Goal: Task Accomplishment & Management: Manage account settings

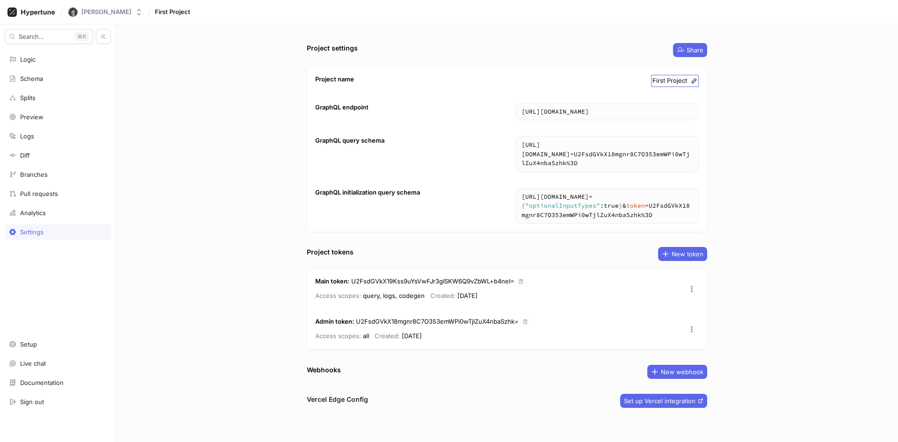
click at [691, 78] on icon at bounding box center [694, 81] width 7 height 7
type input "Blumini"
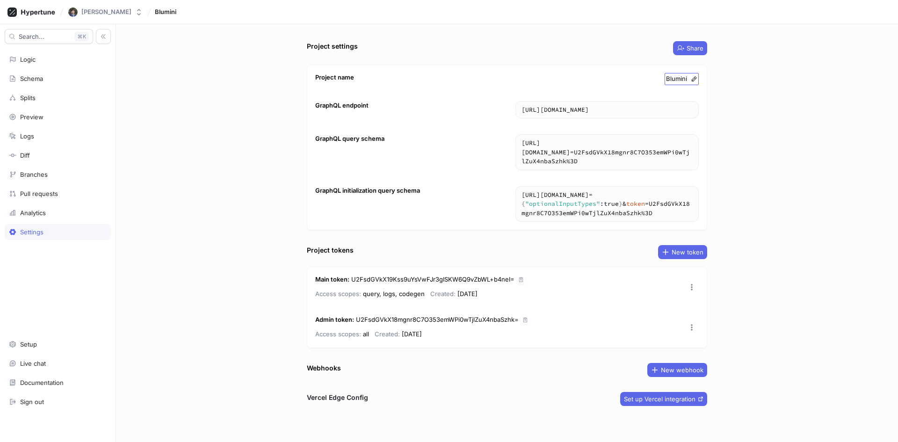
scroll to position [3, 0]
click at [86, 193] on div "Pull requests" at bounding box center [58, 193] width 98 height 7
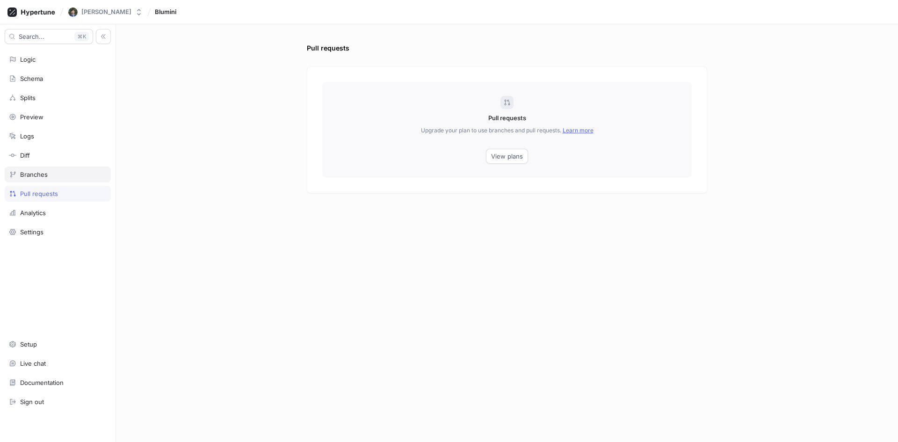
click at [83, 172] on div "Branches" at bounding box center [58, 174] width 98 height 7
click at [84, 148] on div "Diff" at bounding box center [58, 155] width 106 height 16
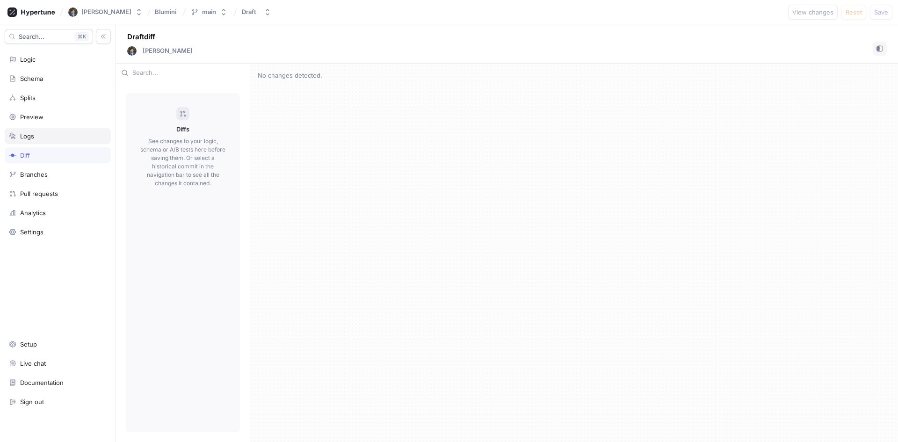
click at [82, 135] on div "Logs" at bounding box center [58, 135] width 98 height 7
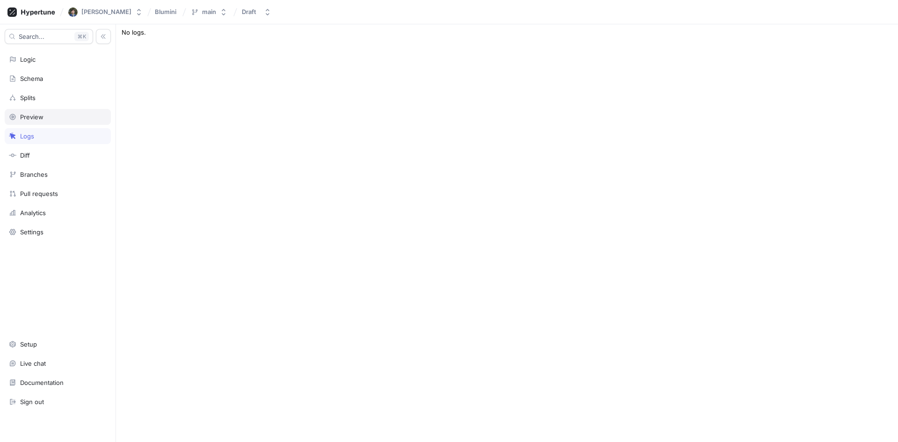
click at [81, 117] on div "Preview" at bounding box center [58, 116] width 98 height 7
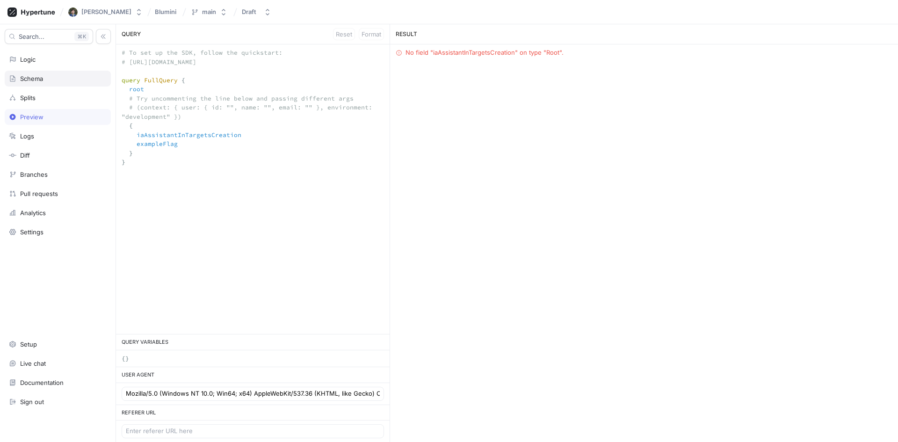
click at [74, 72] on div "Schema" at bounding box center [58, 79] width 106 height 16
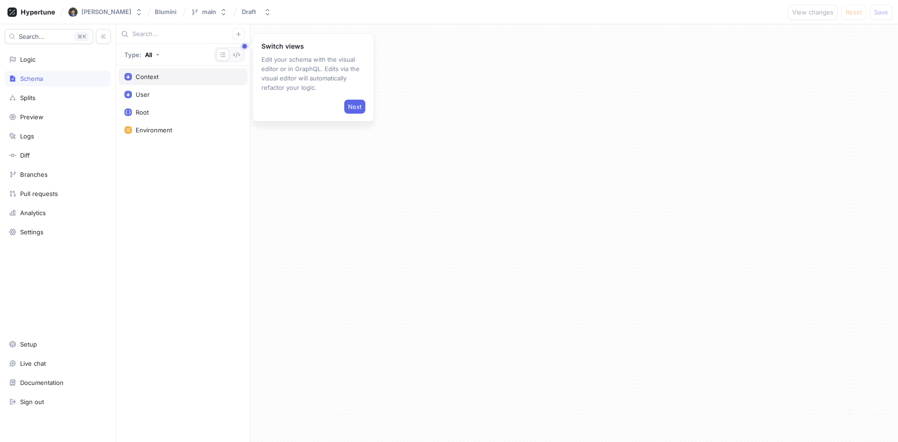
click at [178, 84] on div "Context" at bounding box center [182, 76] width 129 height 17
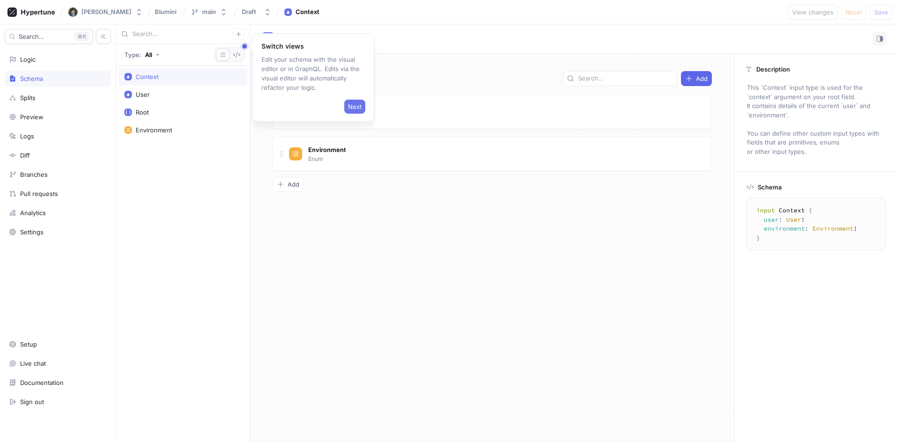
click at [356, 107] on span "Next" at bounding box center [355, 107] width 14 height 6
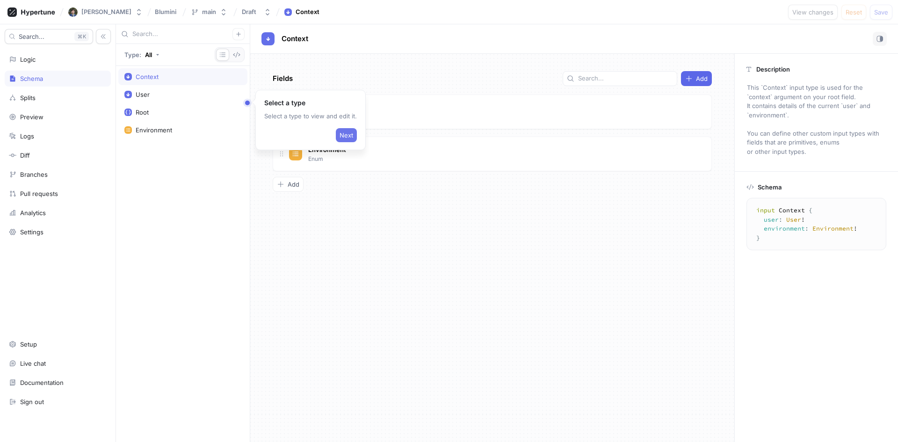
click at [347, 132] on span "Next" at bounding box center [347, 135] width 14 height 6
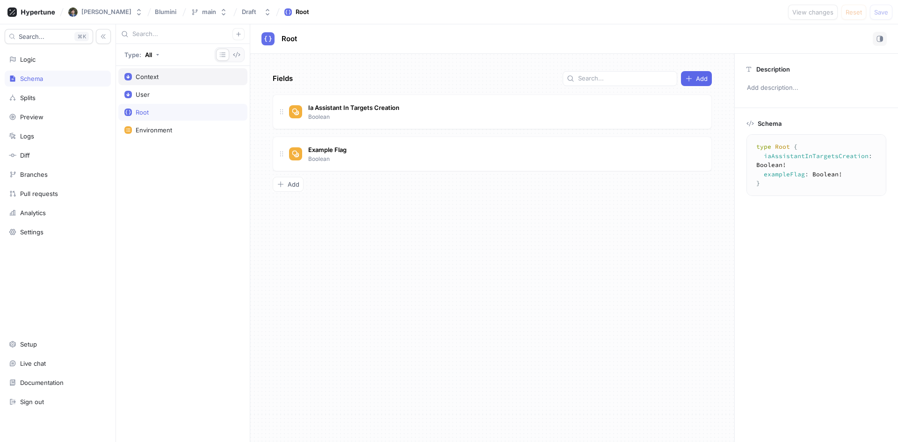
click at [173, 79] on div "Context" at bounding box center [182, 76] width 117 height 7
type textarea "input Context { user: User! environment: Environment! }"
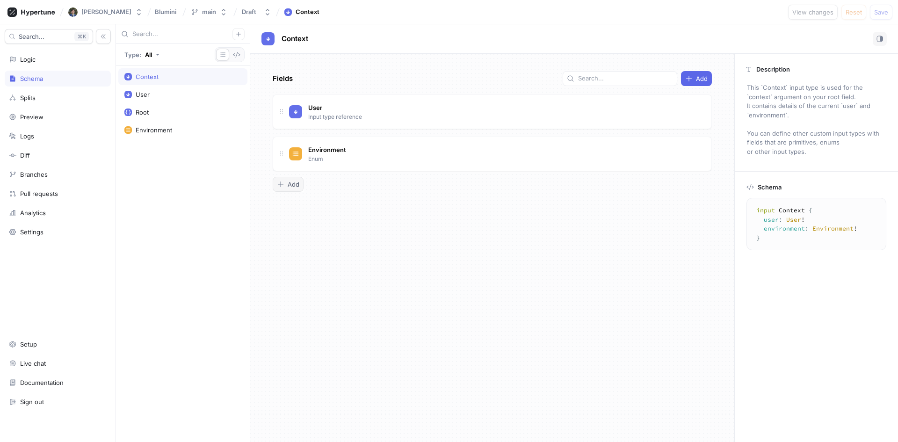
click at [291, 180] on button "Add" at bounding box center [288, 184] width 31 height 15
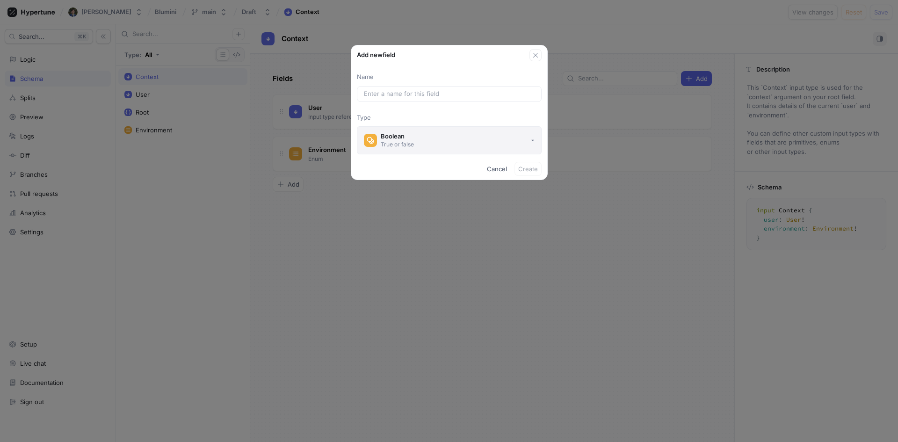
click at [440, 140] on button "Boolean True or false" at bounding box center [449, 140] width 185 height 28
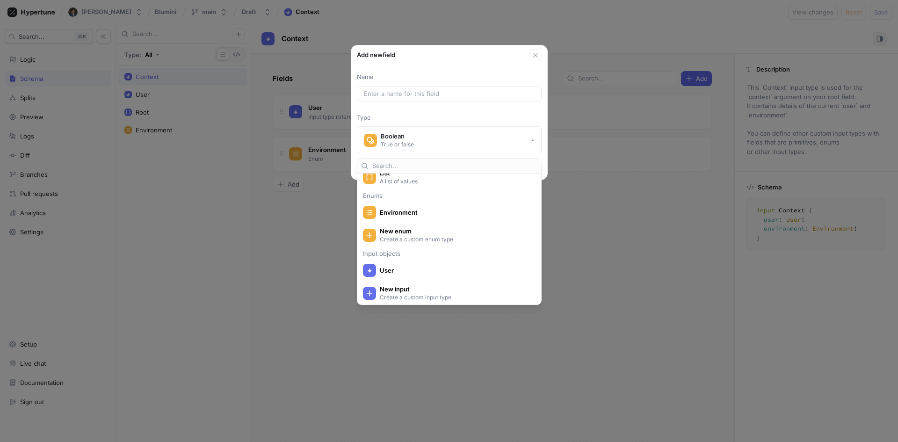
scroll to position [123, 0]
click at [475, 297] on p "Create a custom input type" at bounding box center [455, 295] width 150 height 8
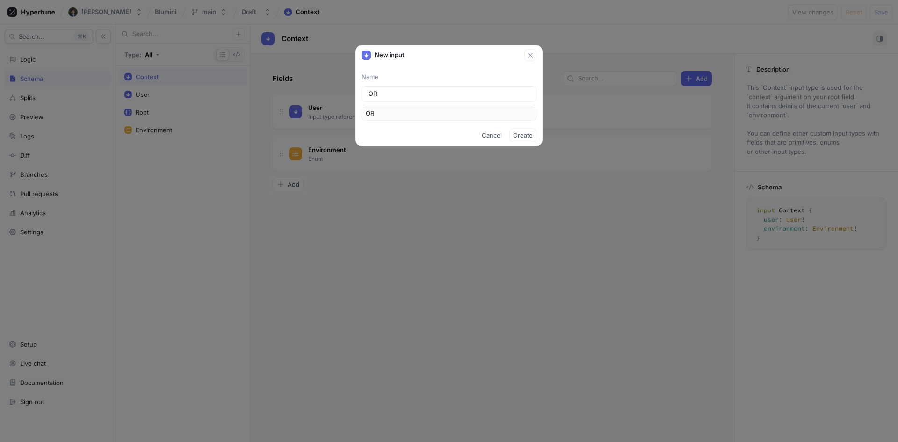
type input "ORg"
type input "OR"
type input "O"
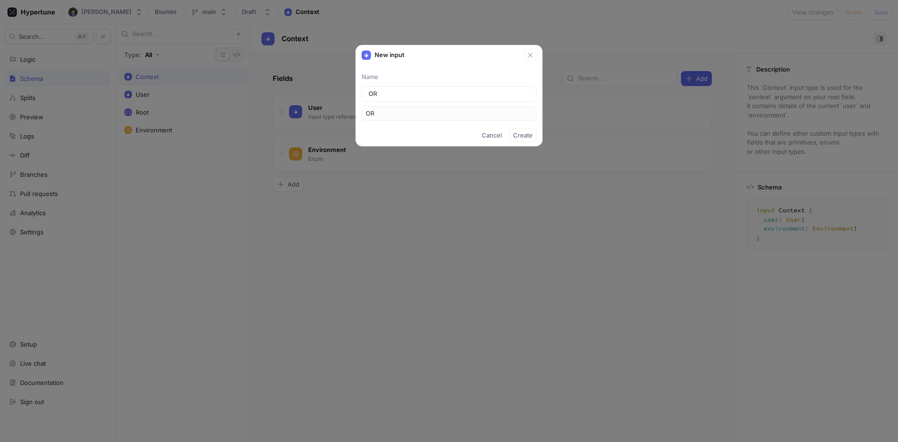
type input "O"
type input "Or"
type input "Org"
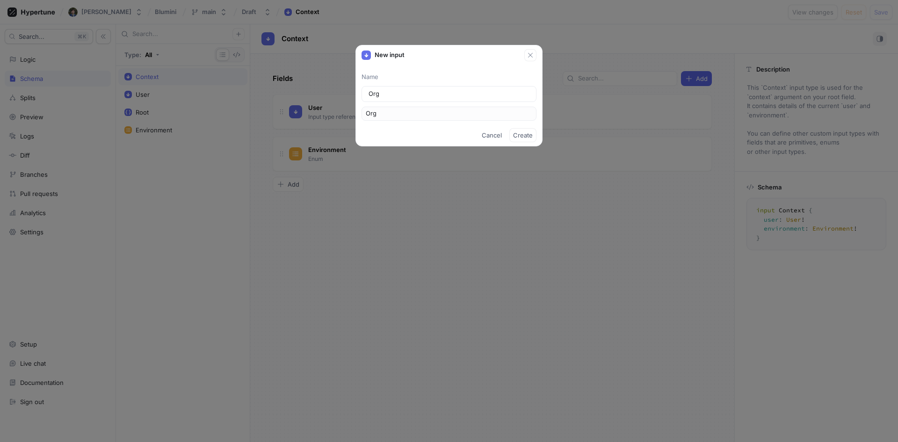
type input "Orga"
type input "Organ"
type input "Organi"
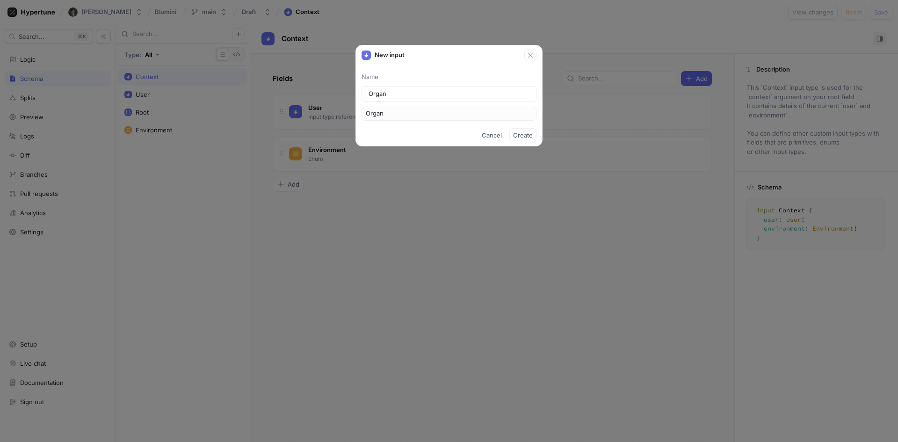
type input "Organi"
type input "Organiz"
type input "Organiza"
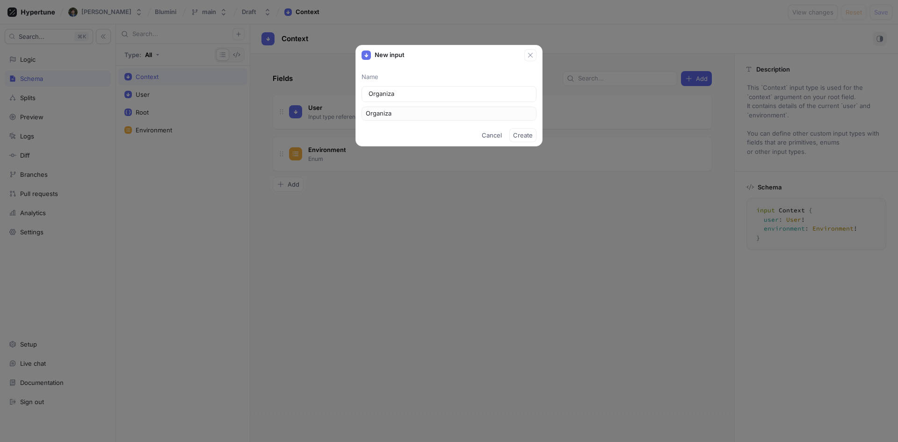
type input "Organizat"
type input "Organizati"
type input "Organizatio"
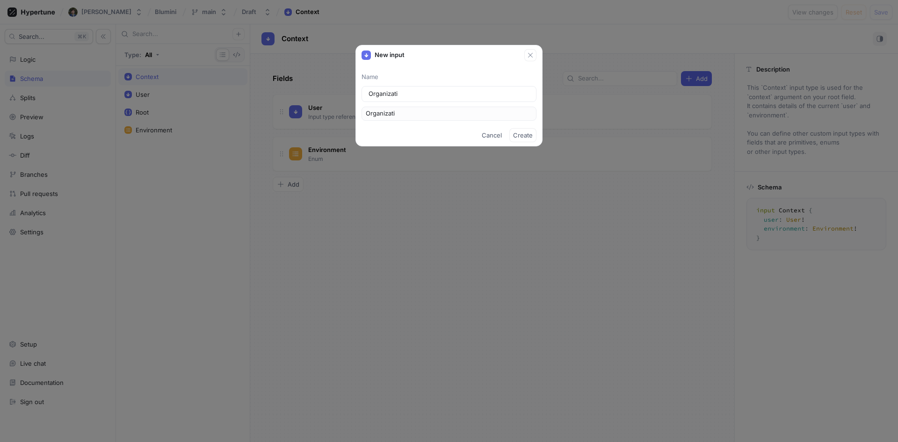
type input "Organizatio"
type input "Organization"
click at [523, 137] on span "Create" at bounding box center [523, 135] width 20 height 6
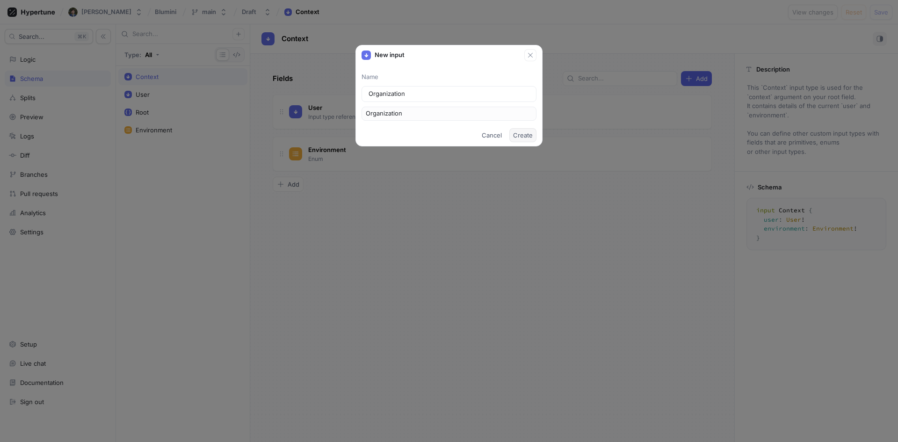
type textarea "input Organization"
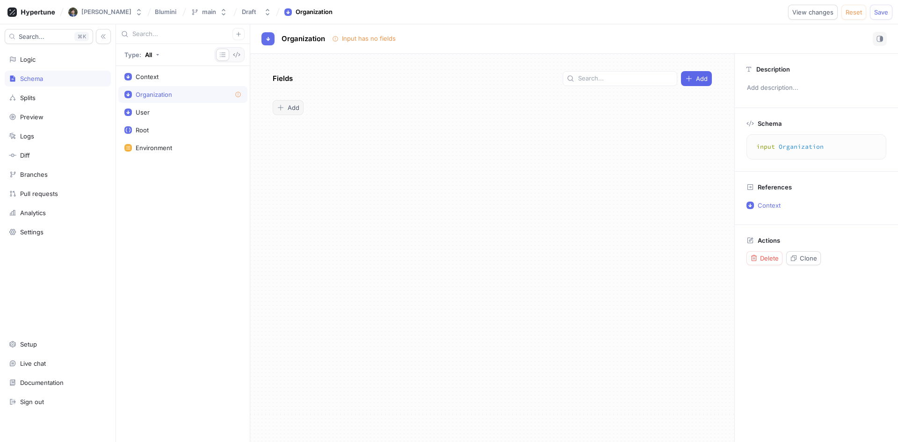
click at [293, 108] on span "Add" at bounding box center [294, 108] width 12 height 6
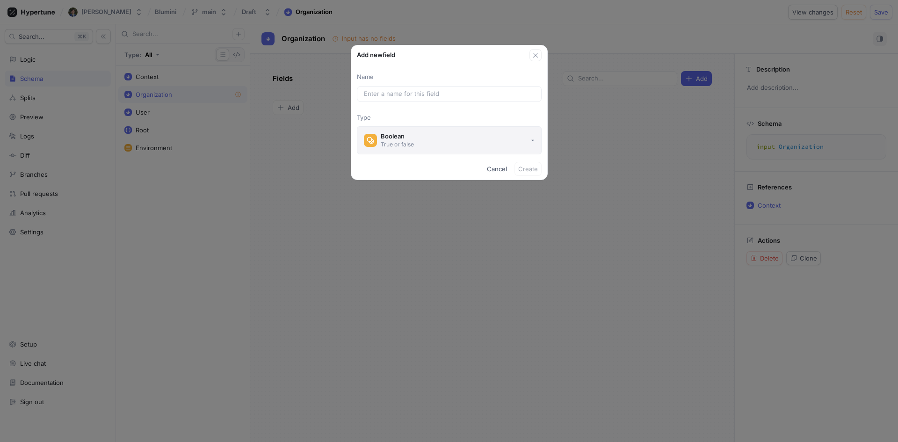
click at [406, 144] on div "True or false" at bounding box center [397, 144] width 33 height 8
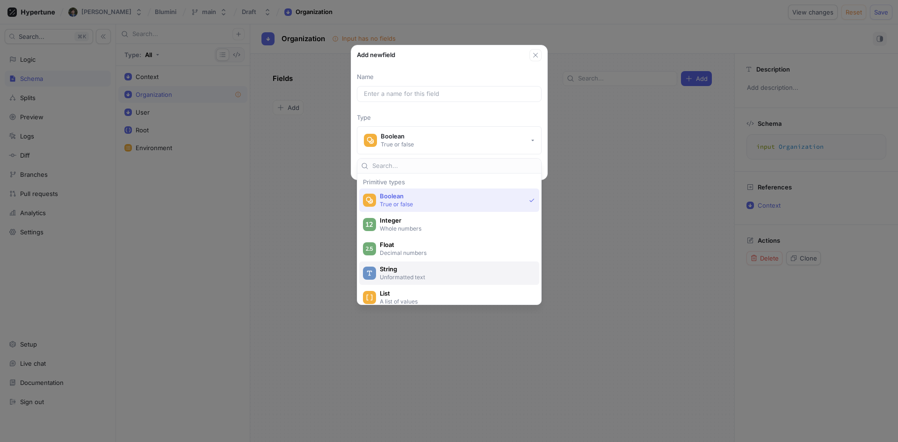
click at [421, 267] on span "String" at bounding box center [455, 269] width 151 height 8
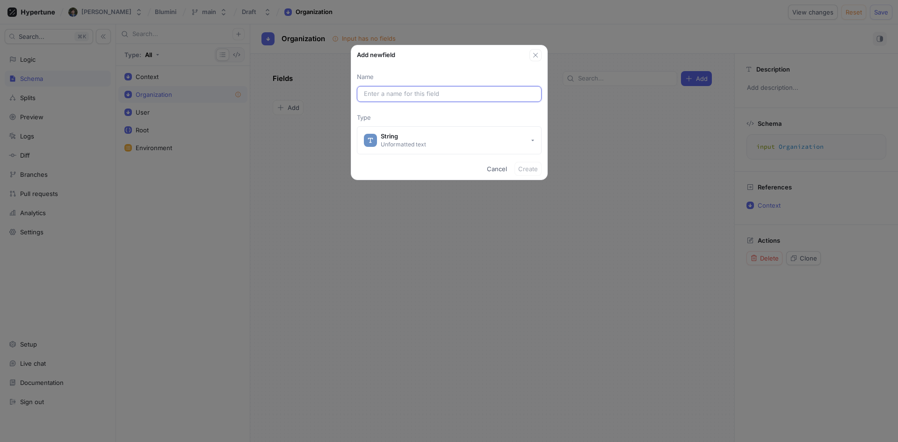
click at [421, 93] on input "text" at bounding box center [449, 93] width 171 height 9
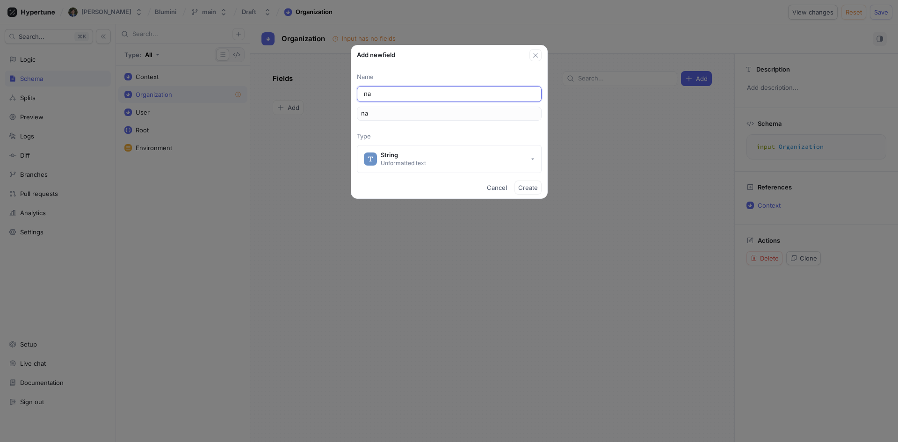
type input "nam"
type input "name"
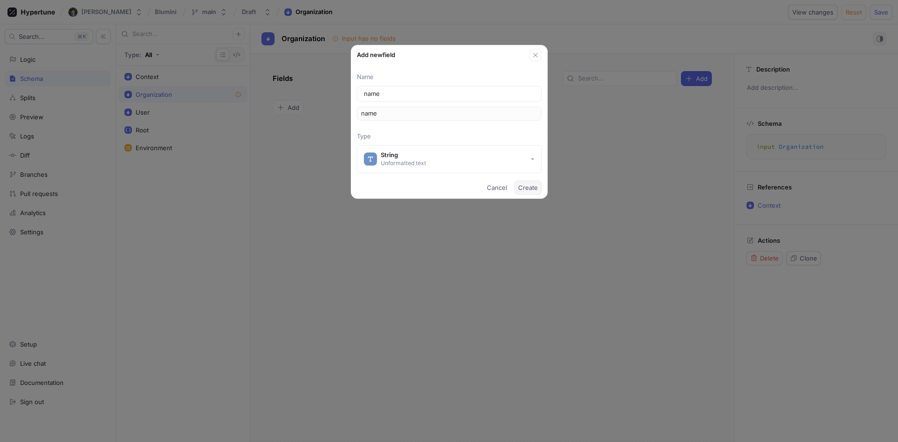
click at [528, 186] on span "Create" at bounding box center [528, 188] width 20 height 6
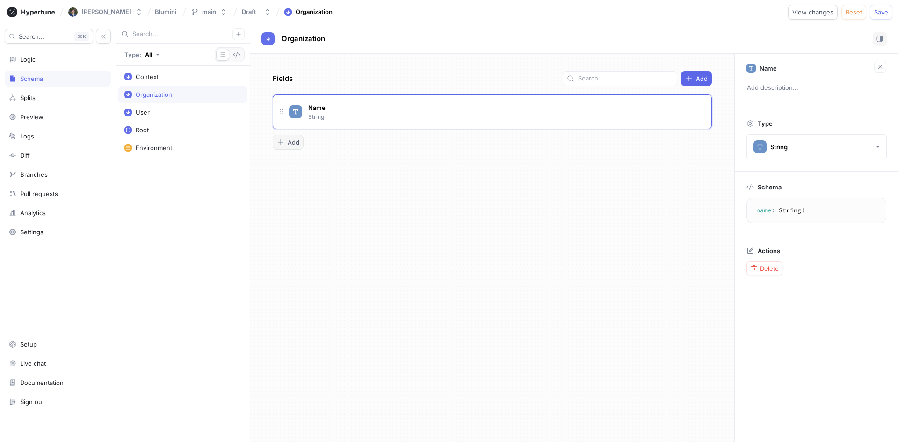
click at [294, 143] on span "Add" at bounding box center [294, 142] width 12 height 6
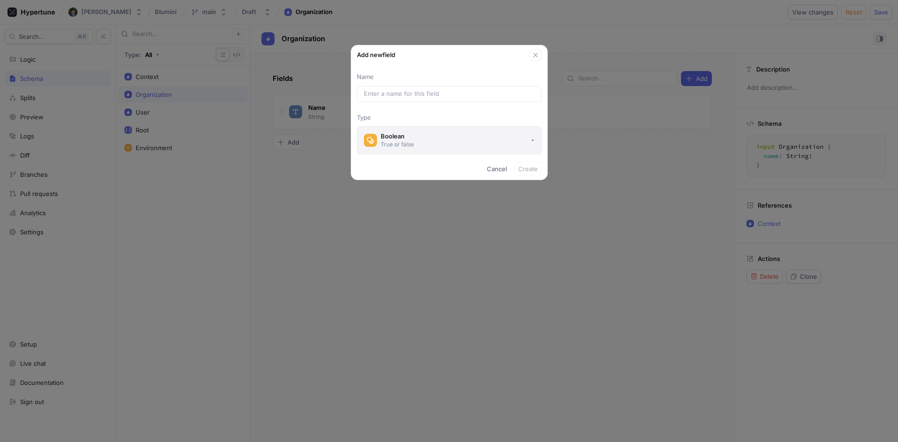
click at [397, 134] on div "Boolean" at bounding box center [397, 136] width 33 height 8
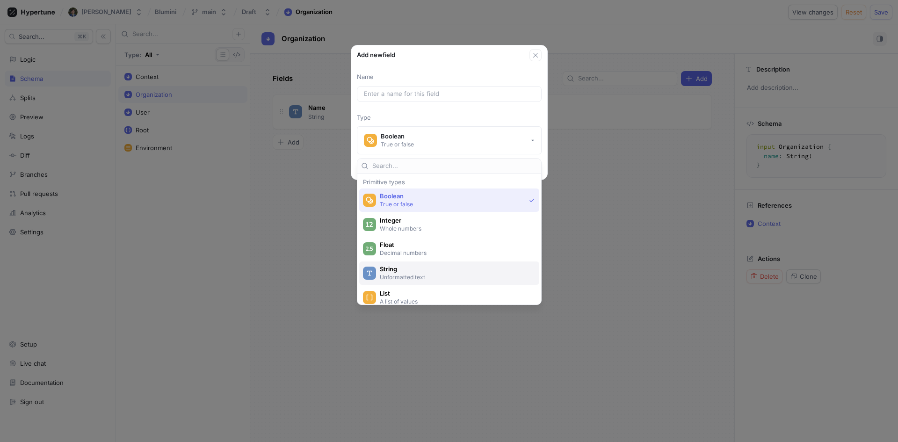
click at [412, 269] on span "String" at bounding box center [455, 269] width 151 height 8
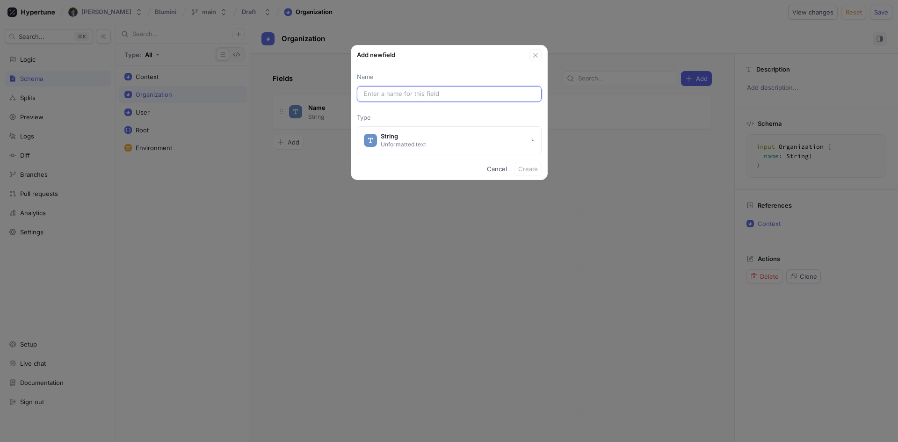
click at [417, 96] on input "text" at bounding box center [449, 93] width 171 height 9
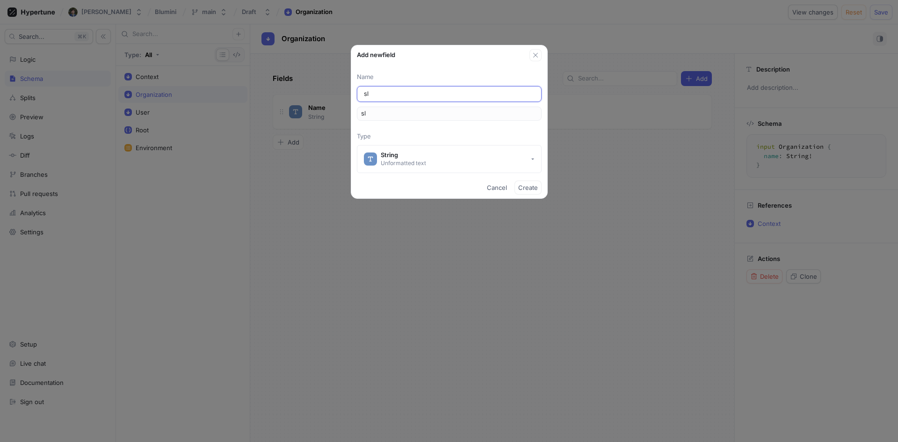
type input "slu"
type input "slug"
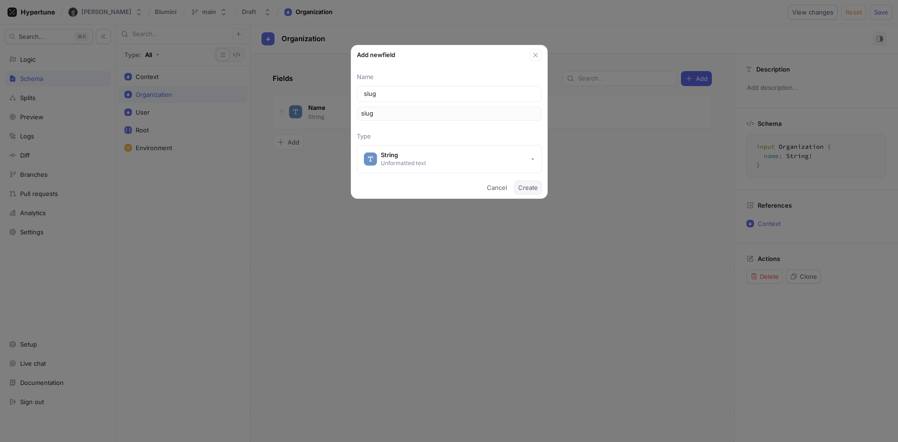
click at [539, 186] on button "Create" at bounding box center [527, 188] width 27 height 14
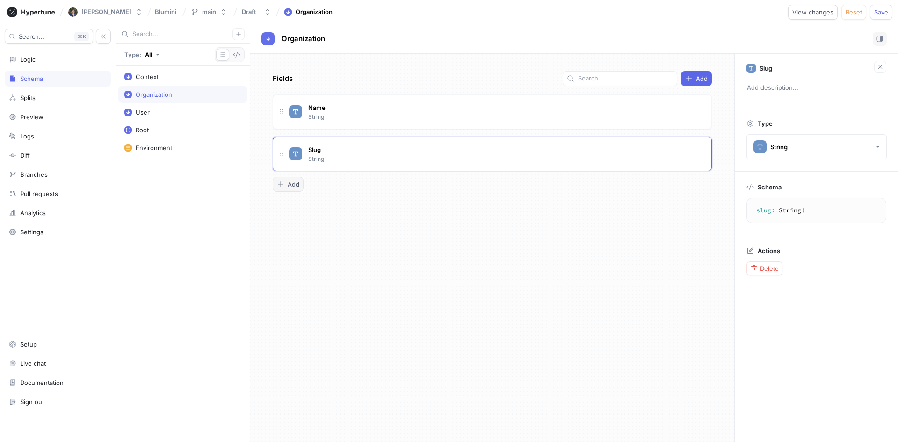
click at [301, 183] on div "Add" at bounding box center [492, 184] width 439 height 15
click at [301, 183] on button "Add" at bounding box center [288, 184] width 31 height 15
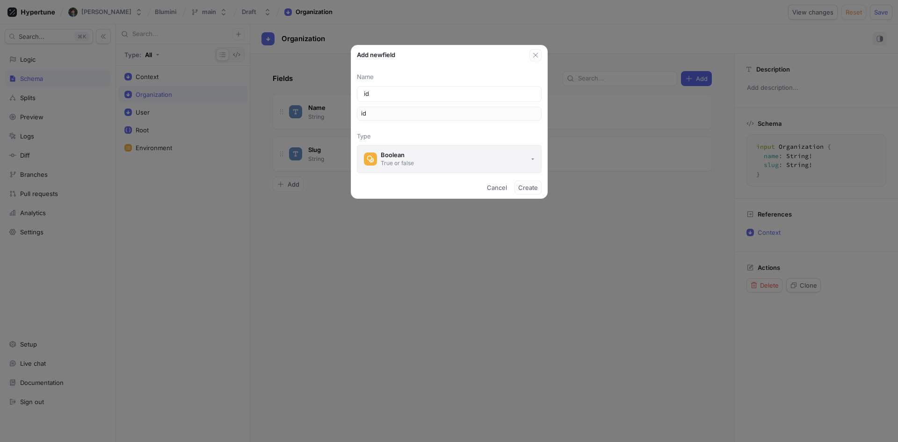
click at [398, 153] on div "Boolean" at bounding box center [397, 155] width 33 height 8
type input "id"
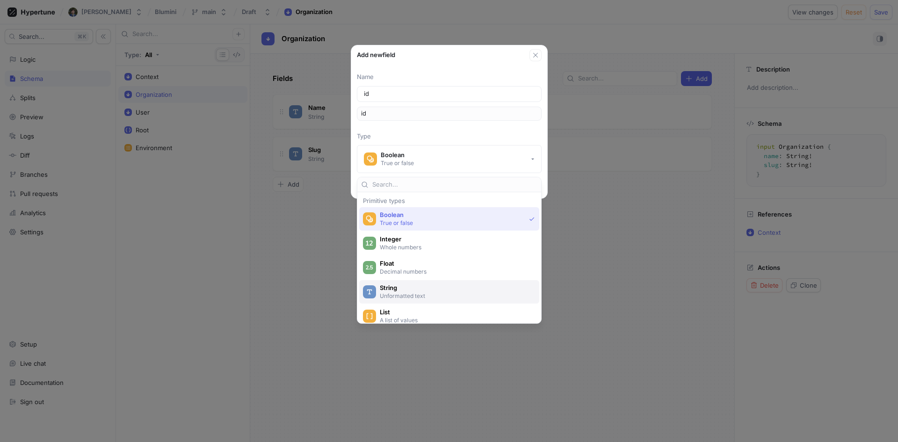
click at [410, 295] on p "Unformatted text" at bounding box center [455, 296] width 150 height 8
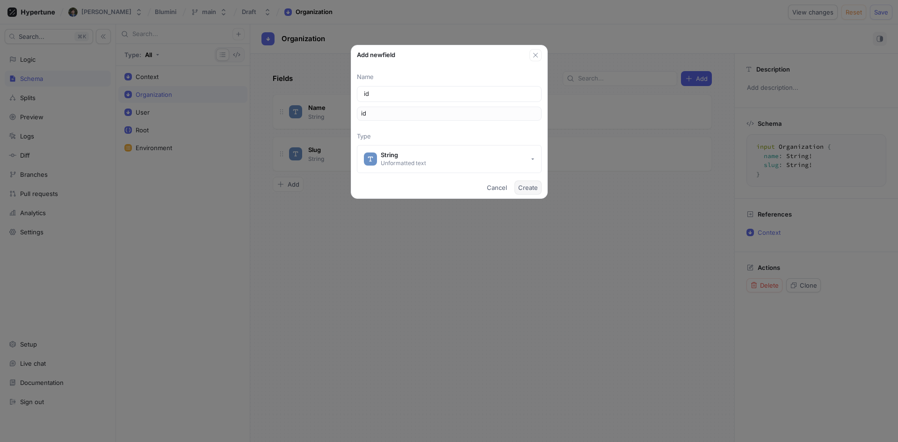
click at [530, 188] on span "Create" at bounding box center [528, 188] width 20 height 6
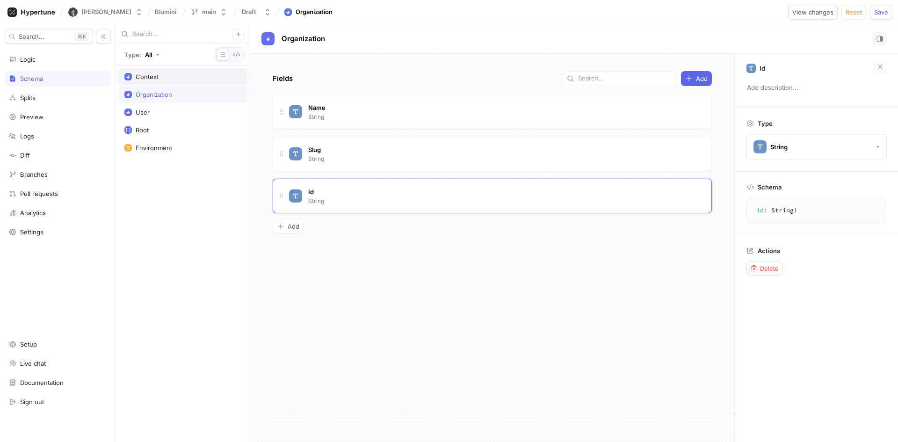
click at [180, 75] on div "Context" at bounding box center [182, 76] width 117 height 7
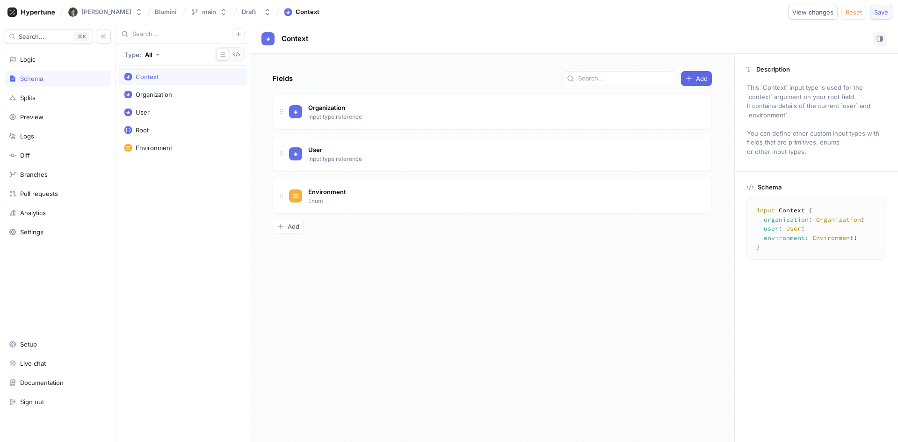
click at [884, 14] on span "Save" at bounding box center [881, 12] width 14 height 6
click at [264, 14] on icon "button" at bounding box center [267, 11] width 7 height 7
click at [440, 11] on div "Melvi Trevisan Blumini main Draft Context View changes Reset Save Created new c…" at bounding box center [449, 12] width 898 height 24
click at [239, 18] on button "Draft" at bounding box center [256, 11] width 37 height 15
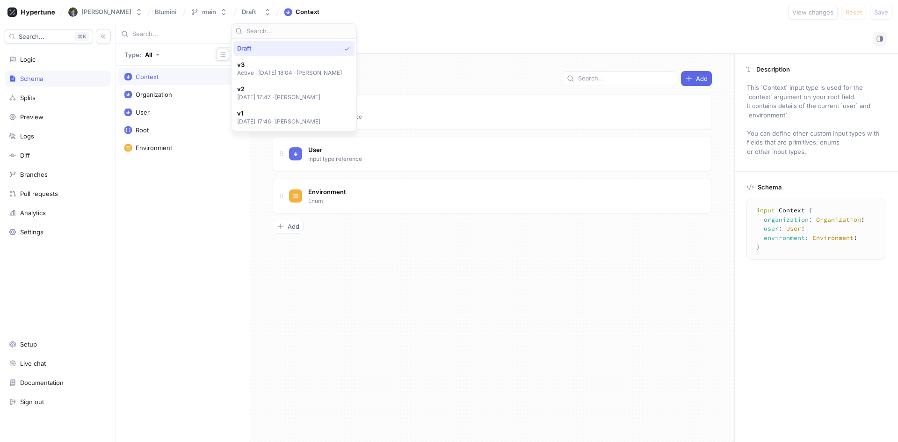
click at [442, 259] on div "Fields Add Organization Input type reference Go to type User Input type referen…" at bounding box center [492, 248] width 484 height 388
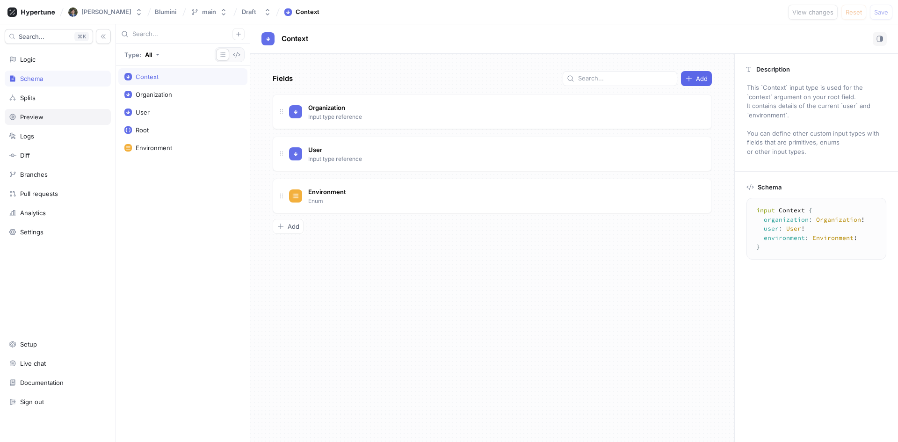
click at [82, 118] on div "Preview" at bounding box center [58, 116] width 98 height 7
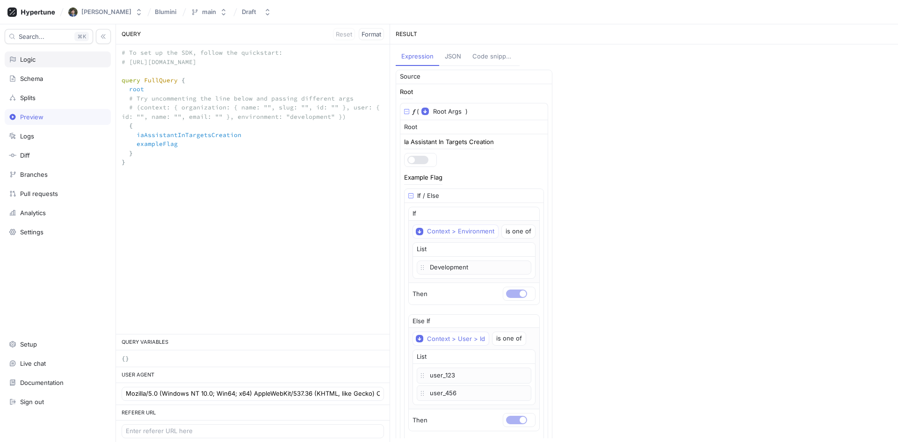
click at [94, 61] on div "Logic" at bounding box center [58, 59] width 98 height 7
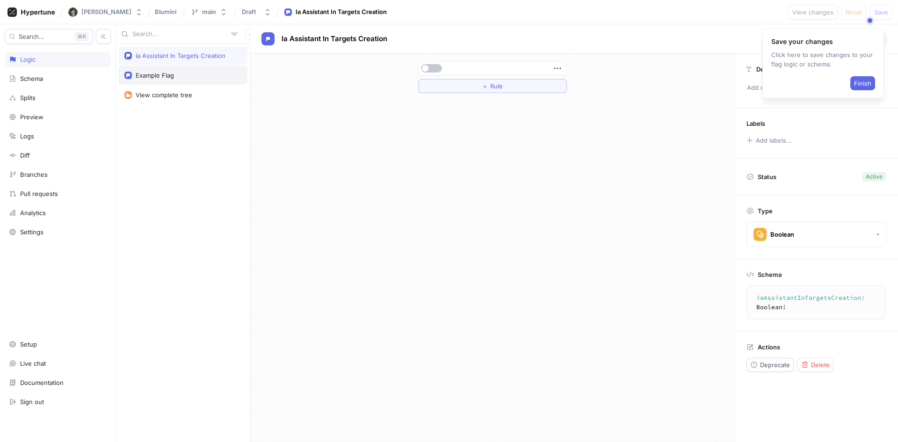
click at [219, 84] on div "Example Flag" at bounding box center [182, 75] width 129 height 19
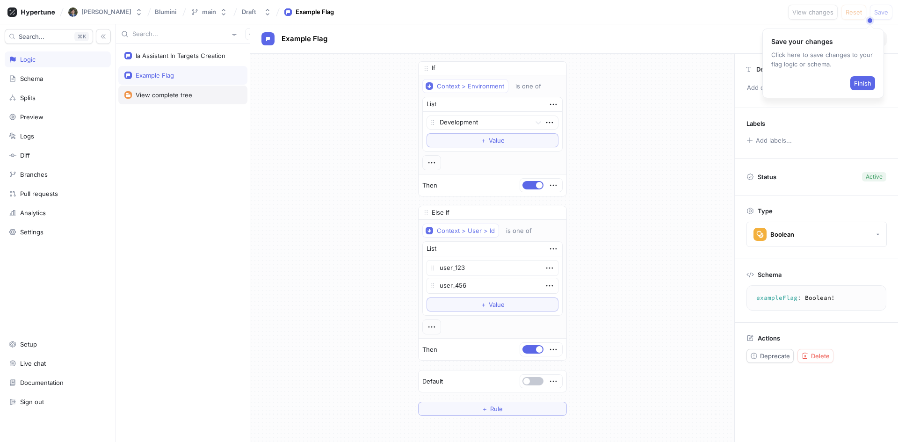
click at [208, 94] on div "View complete tree" at bounding box center [182, 94] width 117 height 7
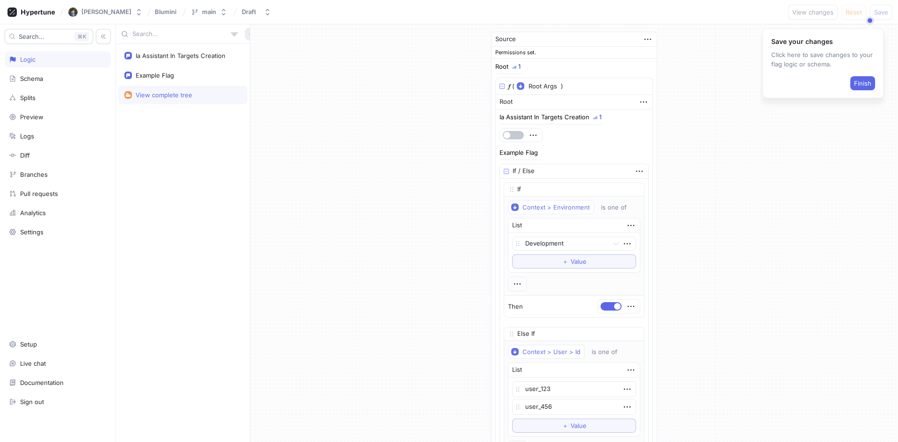
click at [245, 38] on button "button" at bounding box center [251, 34] width 12 height 12
click at [228, 133] on div "Ia Assistant In Targets Creation Example Flag View complete tree" at bounding box center [183, 233] width 134 height 418
click at [220, 79] on div "Example Flag" at bounding box center [182, 75] width 129 height 19
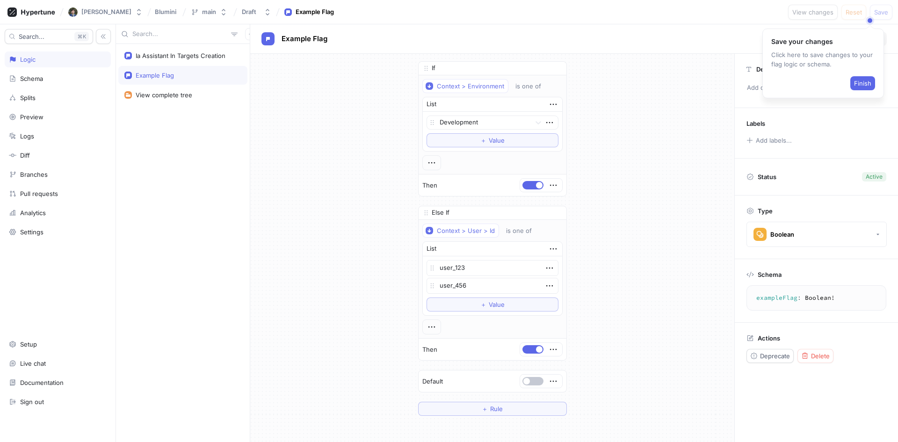
drag, startPoint x: 220, startPoint y: 79, endPoint x: 209, endPoint y: 79, distance: 11.2
click at [209, 79] on div "Example Flag" at bounding box center [182, 75] width 129 height 19
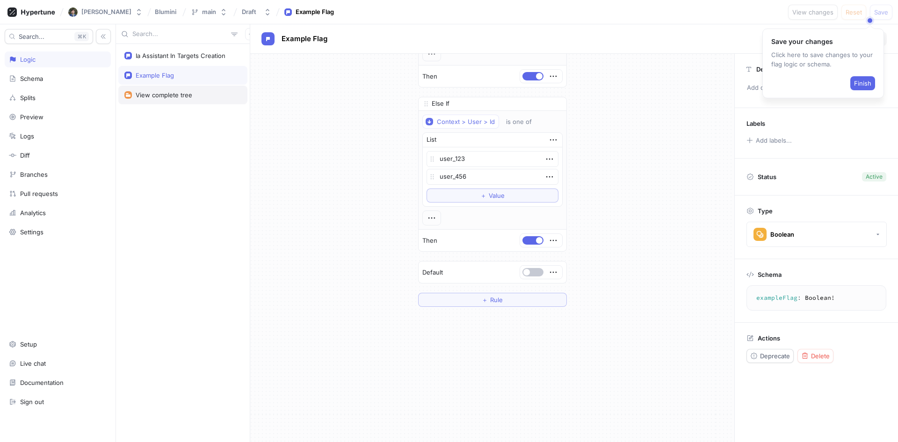
click at [187, 91] on div "View complete tree" at bounding box center [182, 95] width 129 height 19
type textarea "x"
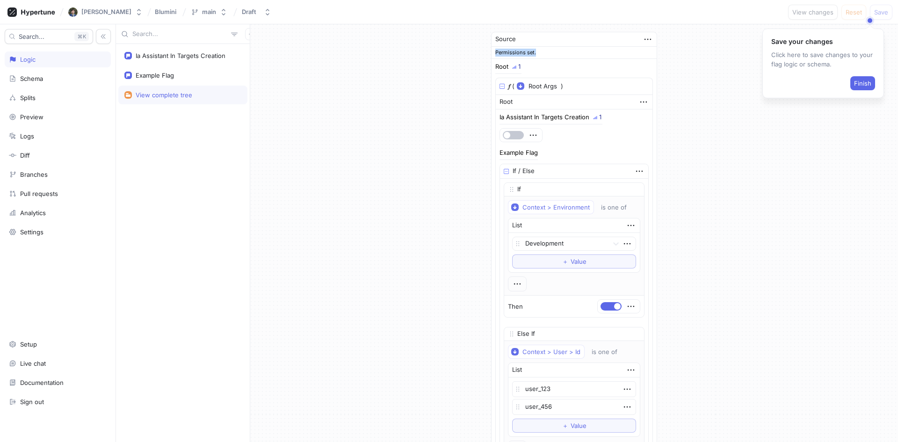
drag, startPoint x: 535, startPoint y: 53, endPoint x: 490, endPoint y: 53, distance: 45.4
click at [491, 53] on div "Permissions set." at bounding box center [573, 53] width 165 height 12
click at [207, 55] on div "Ia Assistant In Targets Creation" at bounding box center [181, 55] width 90 height 7
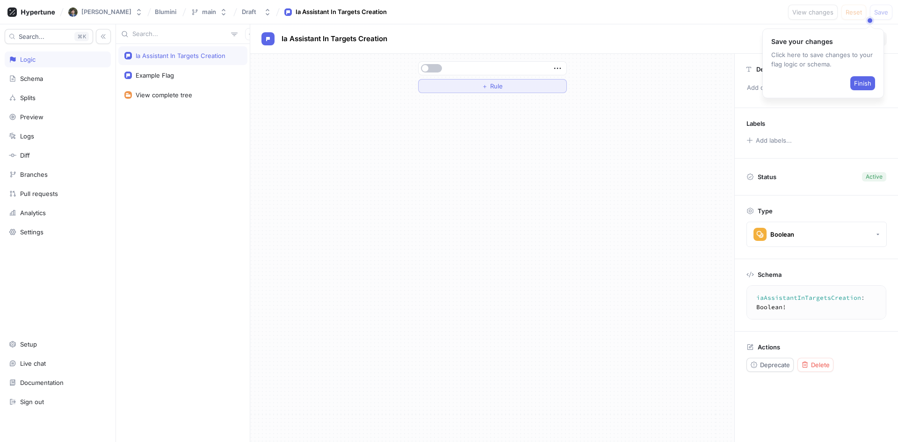
click at [471, 85] on button "＋ Rule" at bounding box center [492, 86] width 149 height 14
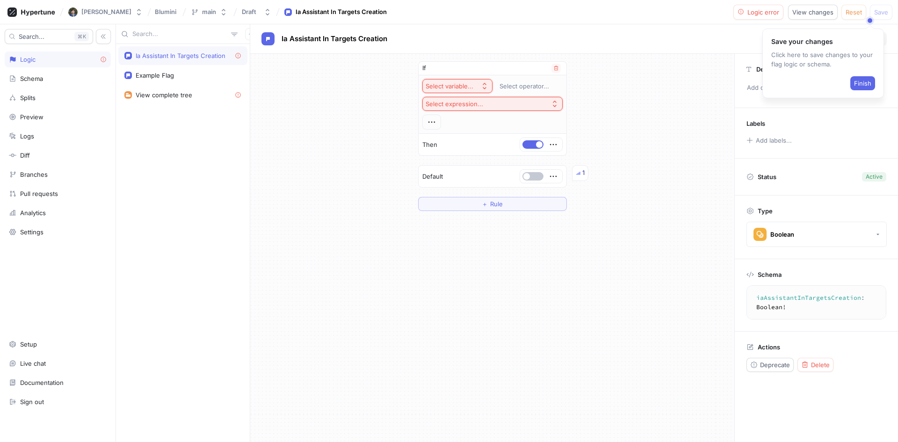
click at [478, 87] on button "Select variable..." at bounding box center [457, 86] width 70 height 14
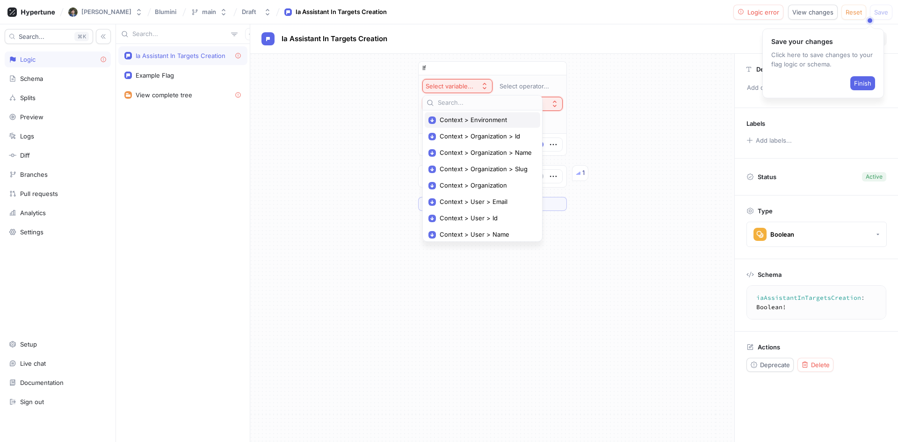
click at [505, 116] on span "Context > Environment" at bounding box center [486, 120] width 92 height 8
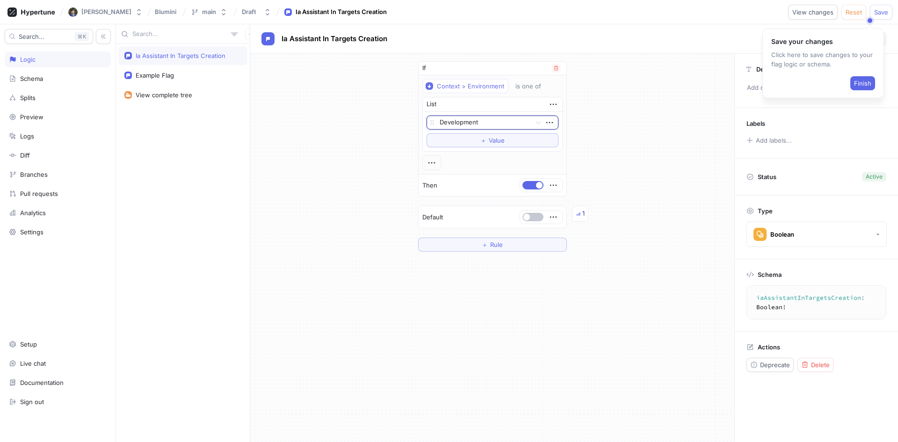
click at [505, 116] on div "Development" at bounding box center [478, 122] width 103 height 13
click at [73, 73] on div "Schema" at bounding box center [58, 79] width 106 height 16
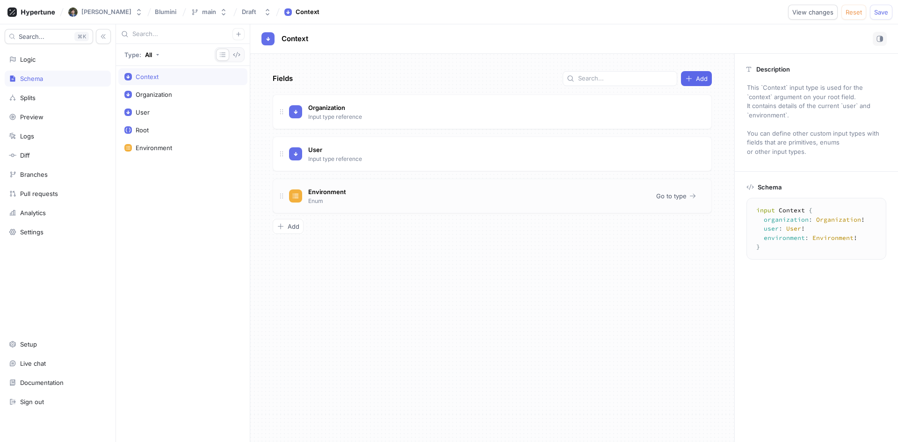
click at [362, 188] on div "Environment Enum" at bounding box center [469, 196] width 360 height 19
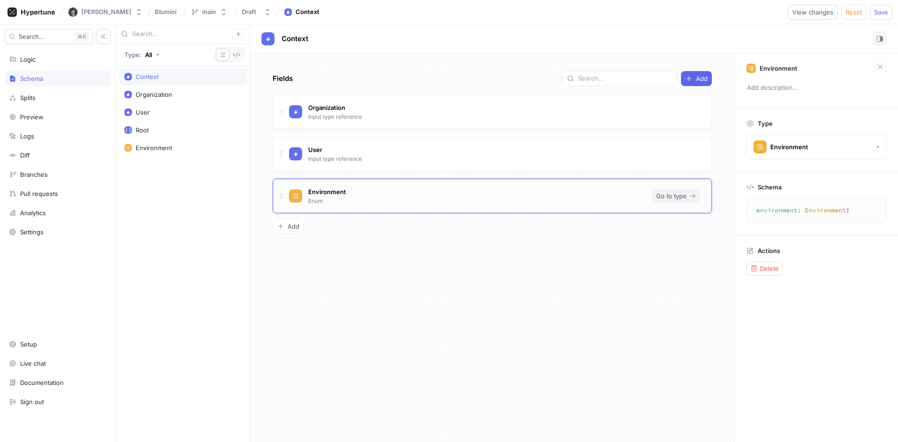
click at [677, 198] on span "Go to type" at bounding box center [671, 196] width 30 height 6
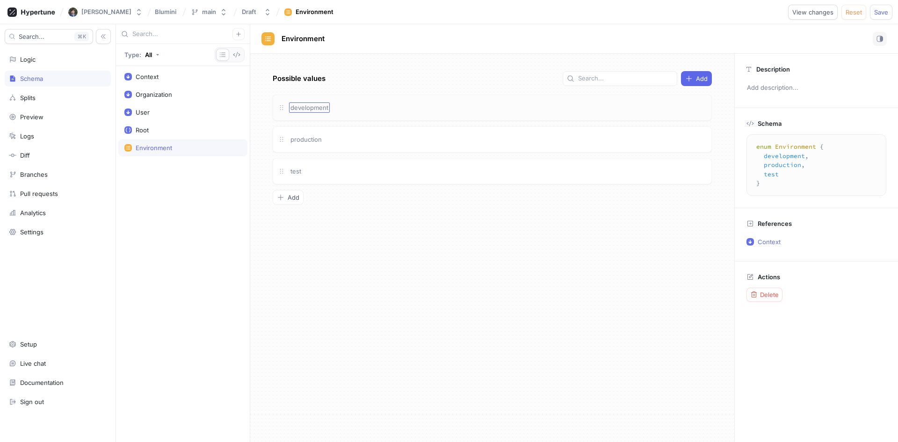
click at [319, 111] on span "development" at bounding box center [309, 107] width 38 height 7
type input "preview"
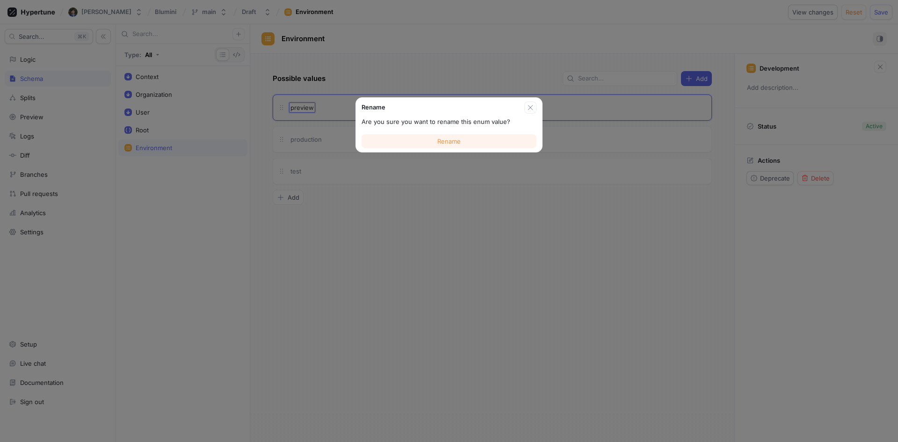
click at [385, 142] on button "Rename" at bounding box center [448, 141] width 175 height 14
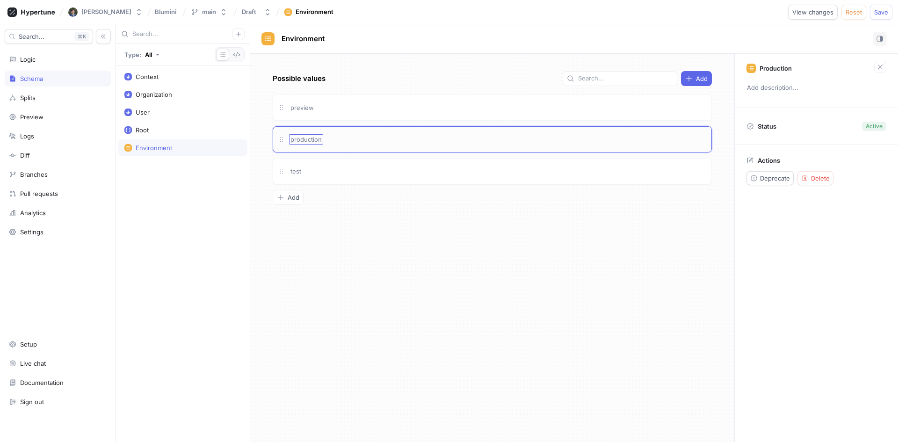
click at [311, 143] on div "production" at bounding box center [306, 139] width 34 height 10
type input "production"
click at [401, 203] on div "Add" at bounding box center [492, 197] width 439 height 15
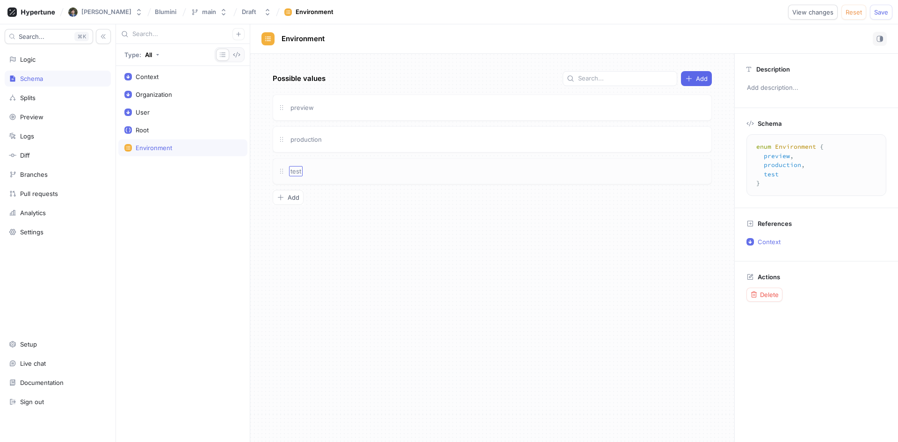
click at [296, 170] on span "test" at bounding box center [295, 170] width 11 height 7
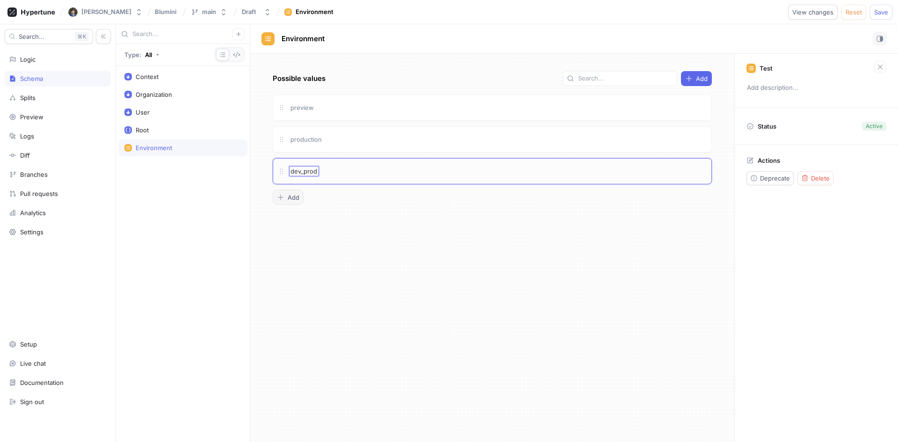
type input "dev_prod"
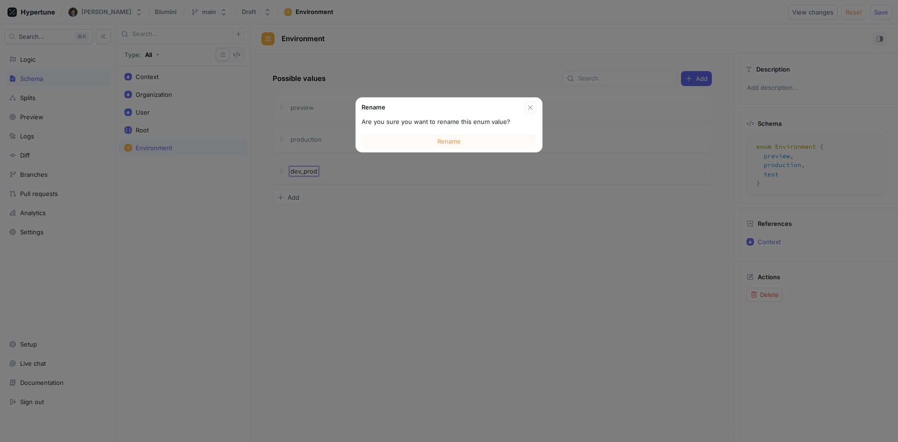
drag, startPoint x: 291, startPoint y: 196, endPoint x: 335, endPoint y: 195, distance: 44.0
click at [291, 196] on div "Possible values Add preview production Rename Are you sure you want to rename t…" at bounding box center [492, 248] width 484 height 388
click at [451, 138] on span "Rename" at bounding box center [448, 141] width 23 height 6
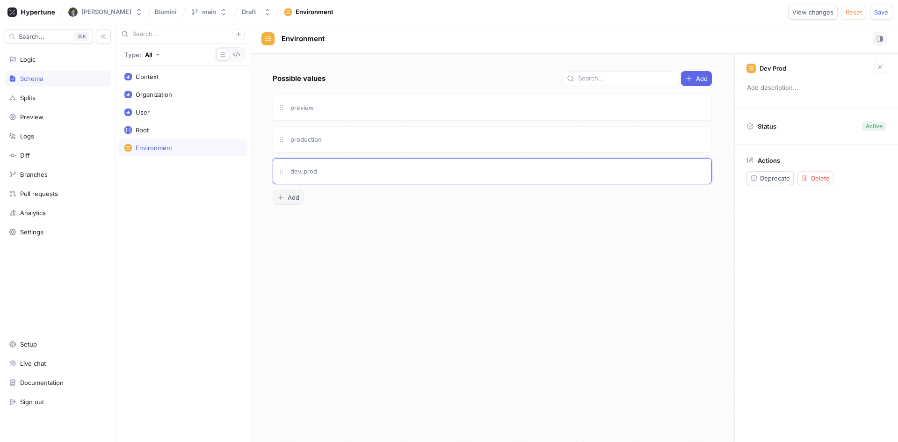
click at [294, 191] on button "Add" at bounding box center [288, 197] width 31 height 15
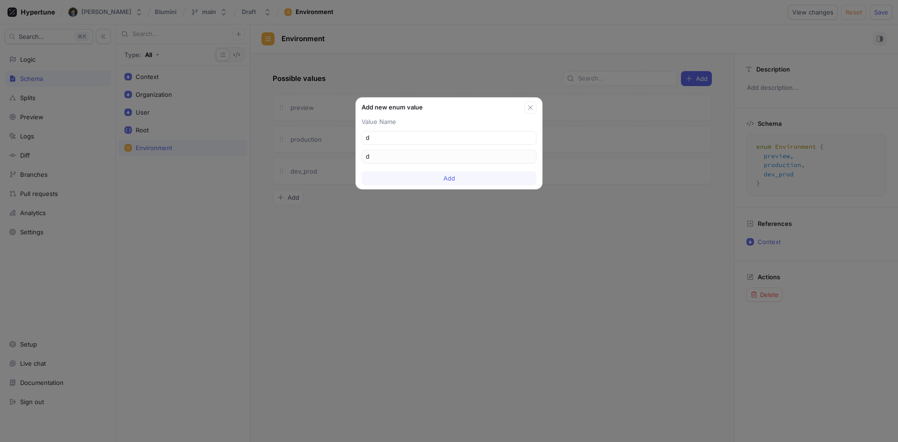
type input "de"
type input "dev"
type input "dev_"
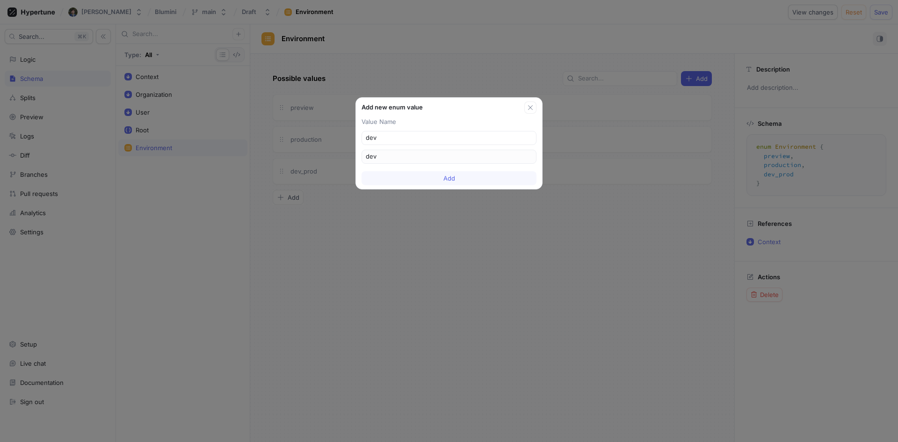
type input "dev_"
type input "dev_p"
type input "dev_pr"
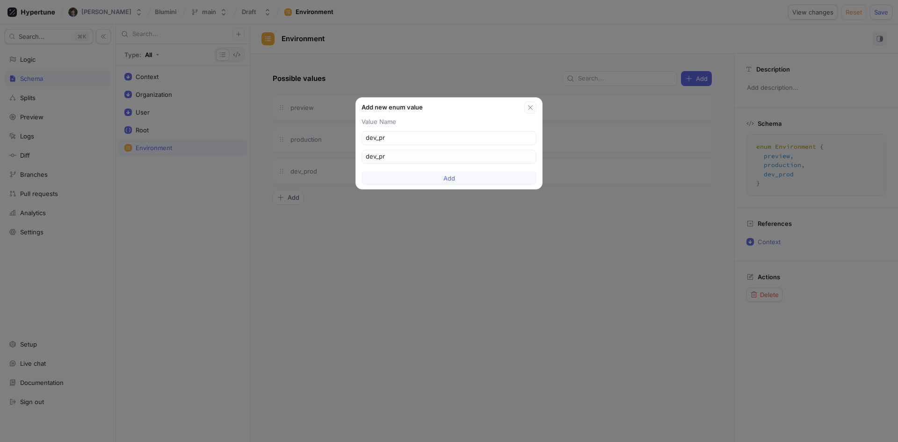
type input "dev_pre"
type input "dev_prev"
type input "dev_previ"
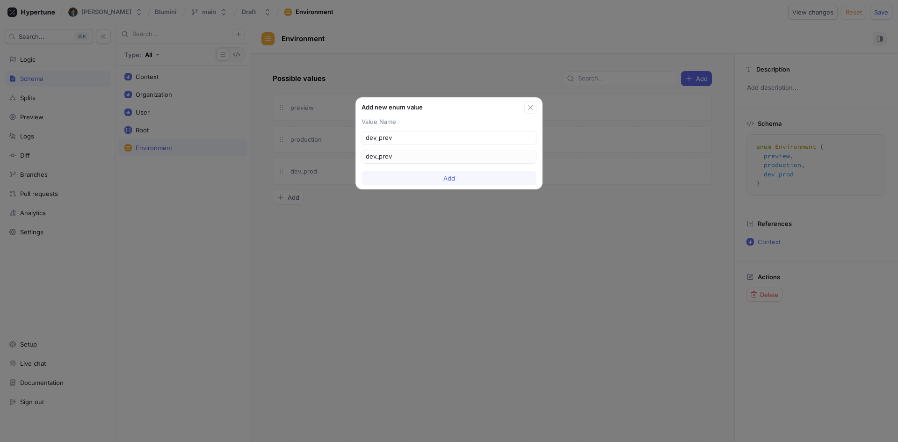
type input "dev_previ"
type input "dev_previe"
type input "dev_preview"
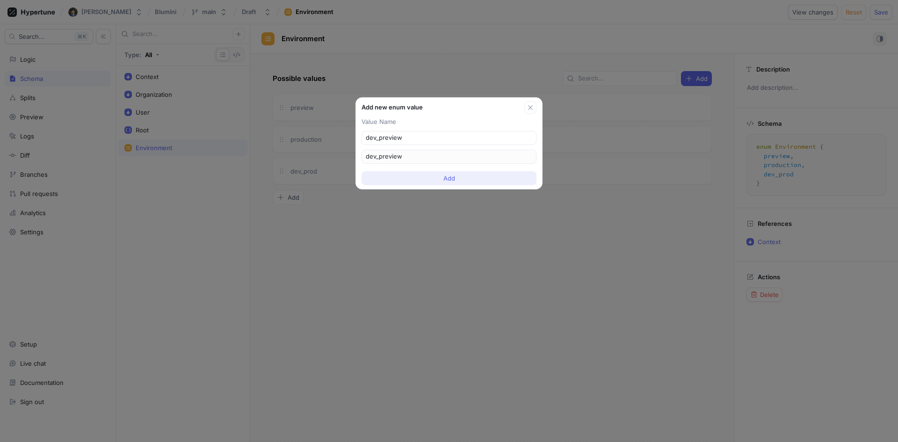
type input "dev_preview"
click at [470, 171] on button "Add" at bounding box center [448, 178] width 175 height 14
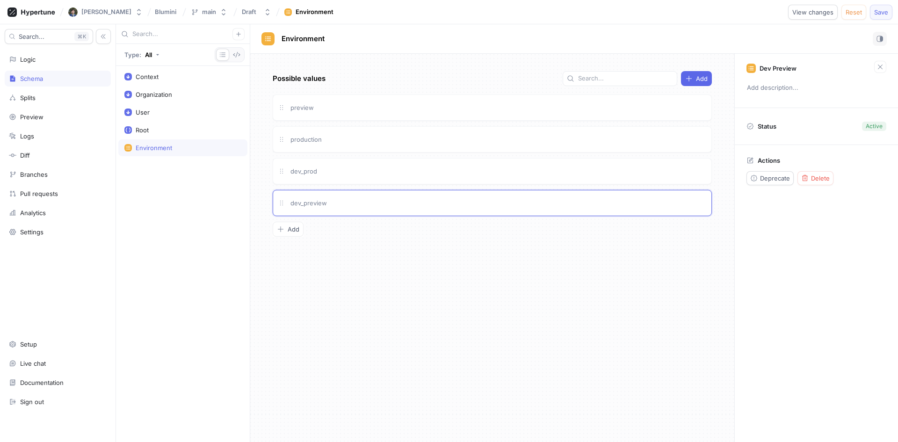
click at [880, 15] on span "Save" at bounding box center [881, 12] width 14 height 6
click at [236, 53] on icon "button" at bounding box center [236, 54] width 7 height 7
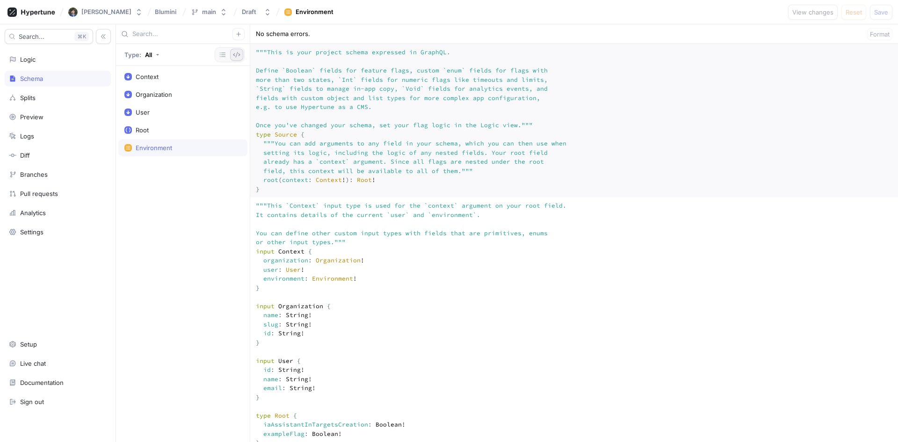
scroll to position [451, 0]
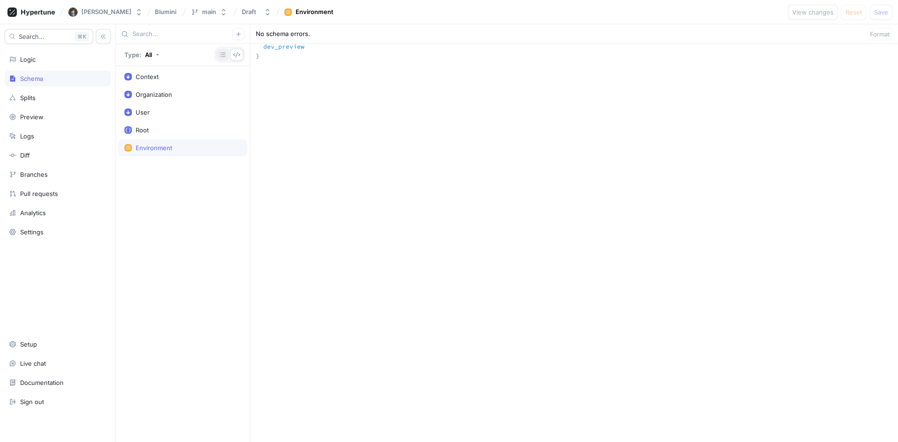
click at [224, 53] on icon "button" at bounding box center [222, 54] width 7 height 7
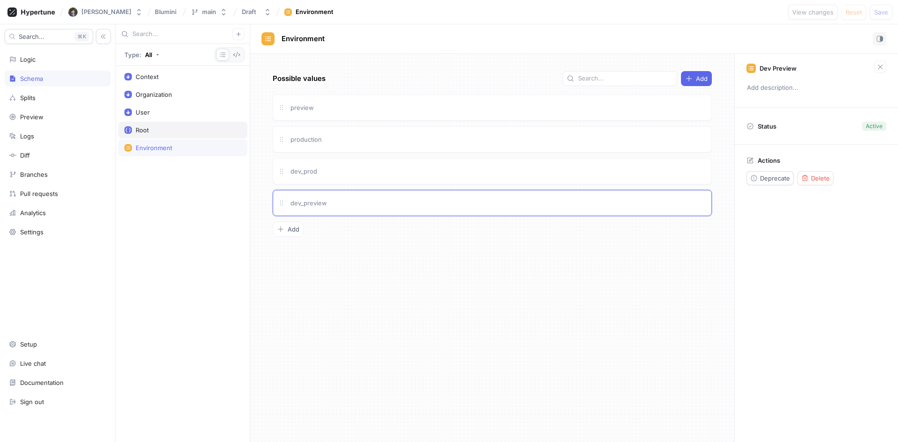
click at [199, 123] on div "Root" at bounding box center [182, 130] width 129 height 17
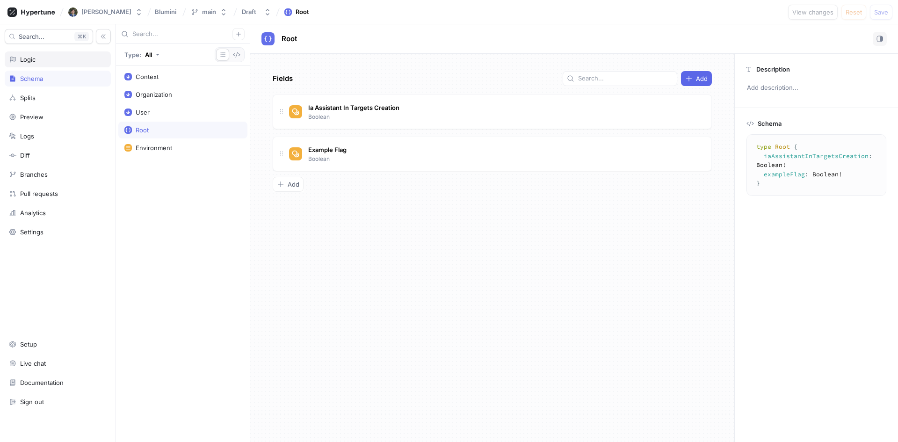
click at [70, 54] on div "Logic" at bounding box center [58, 59] width 106 height 16
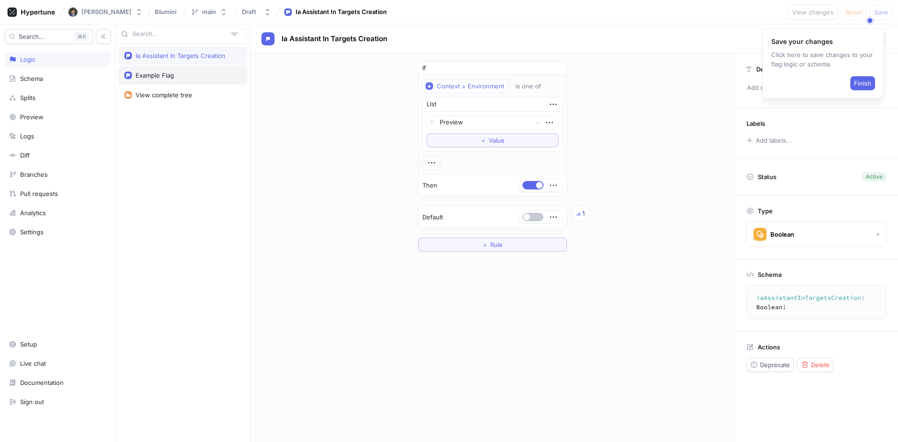
click at [184, 74] on div "Example Flag" at bounding box center [182, 75] width 117 height 7
type textarea "x"
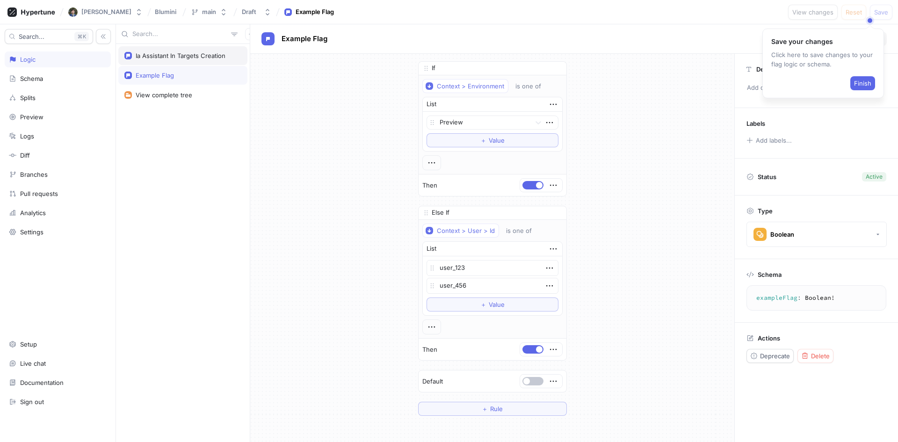
click at [198, 56] on div "Ia Assistant In Targets Creation" at bounding box center [181, 55] width 90 height 7
type textarea "iaAssistantInTargetsCreation: Boolean!"
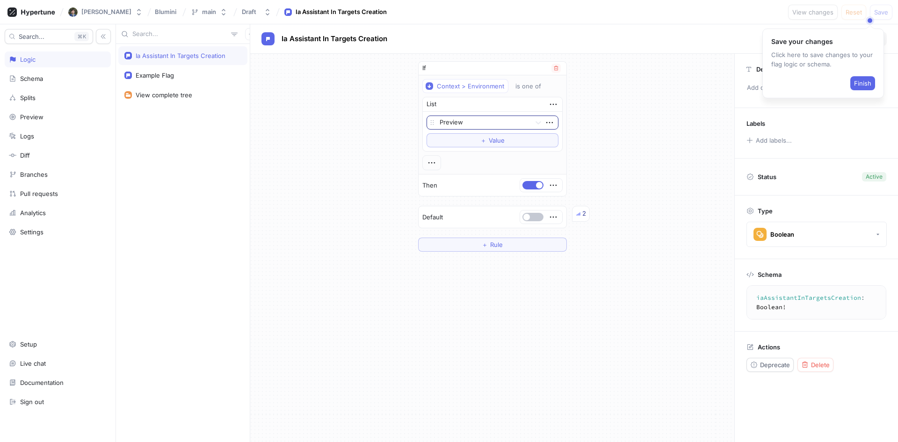
click at [485, 120] on div at bounding box center [483, 122] width 87 height 11
click at [475, 143] on div "Preview" at bounding box center [492, 141] width 131 height 15
click at [867, 83] on span "Finish" at bounding box center [862, 83] width 17 height 6
drag, startPoint x: 826, startPoint y: 317, endPoint x: 856, endPoint y: 315, distance: 30.0
click at [856, 315] on div "iaAssistantInTargetsCreation : Boolean ! iaAssistantInTargetsCreation: Boolean!" at bounding box center [816, 302] width 140 height 34
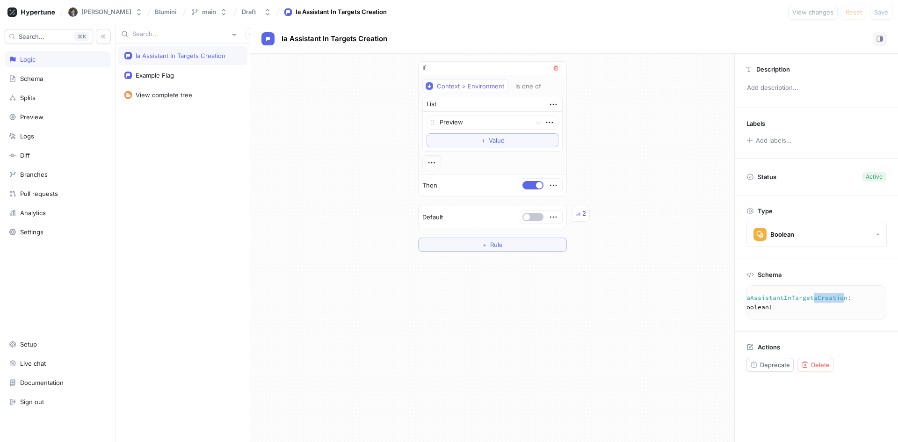
scroll to position [0, 16]
click at [507, 318] on div "If Context > Environment is one of List Preview To pick up a draggable item, pr…" at bounding box center [492, 248] width 484 height 388
click at [73, 348] on div "Setup" at bounding box center [58, 344] width 106 height 16
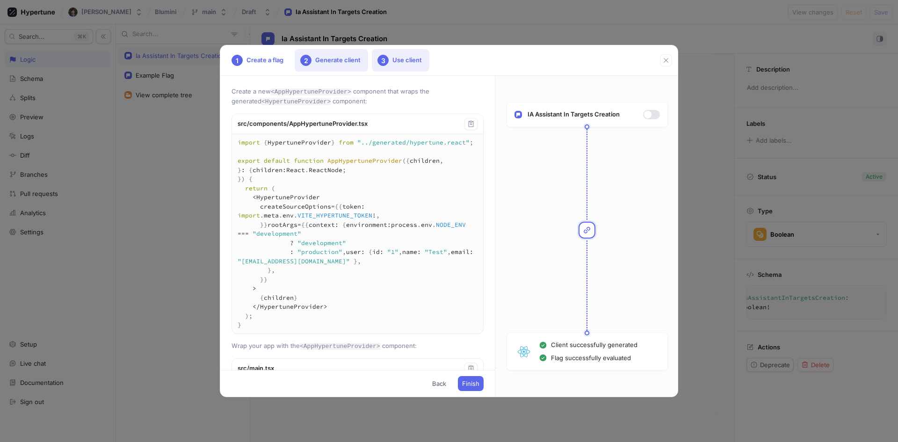
click at [344, 55] on div "2 Generate client" at bounding box center [331, 60] width 73 height 22
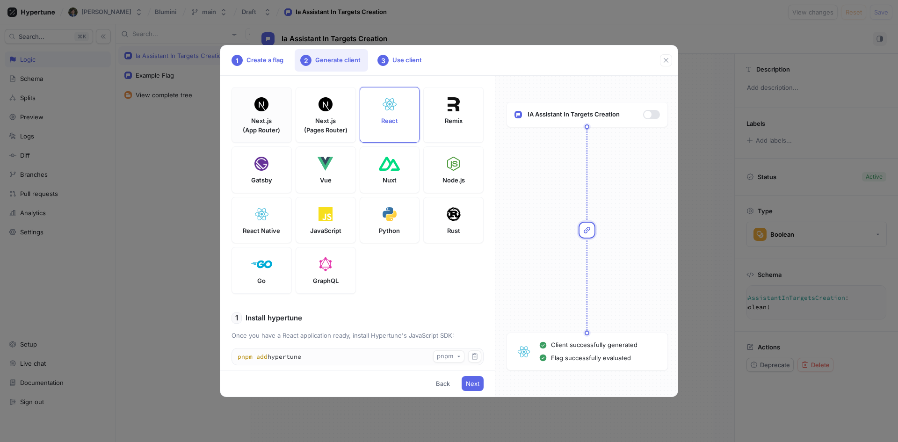
click at [250, 110] on div "Next.js (App Router)" at bounding box center [261, 115] width 60 height 56
type textarea "pnpm add hypertune server-only"
type textarea "NEXT_PUBLIC_HYPERTUNE_TOKEN=U2FsdGVkX19Kss9uYsVwFJr3gISKW6Q9vZbWL+b4neI= HYPERT…"
click at [447, 171] on img at bounding box center [453, 164] width 13 height 14
type textarea "pnpm add hypertune"
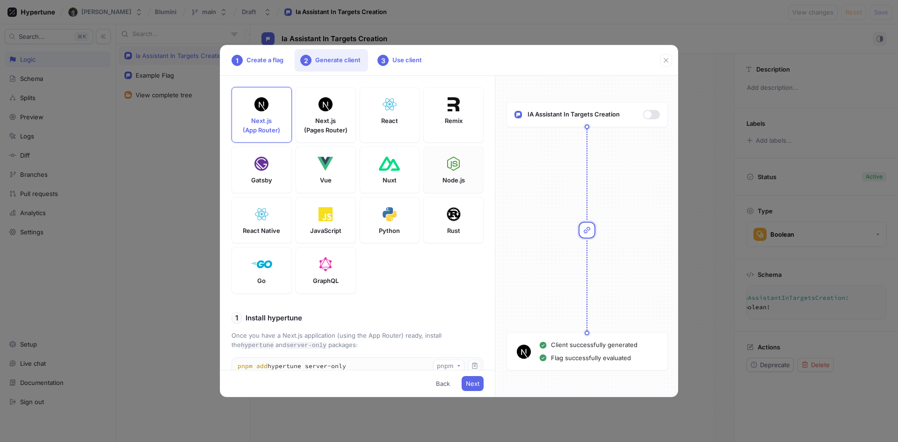
type textarea "HYPERTUNE_TOKEN=U2FsdGVkX19Kss9uYsVwFJr3gISKW6Q9vZbWL+b4neI= HYPERTUNE_OUTPUT_D…"
click at [265, 130] on p "Next.js (App Router)" at bounding box center [261, 125] width 37 height 18
type textarea "pnpm add hypertune server-only"
click at [447, 236] on p "Rust" at bounding box center [453, 230] width 13 height 9
click at [456, 185] on p "Node.js" at bounding box center [453, 180] width 22 height 9
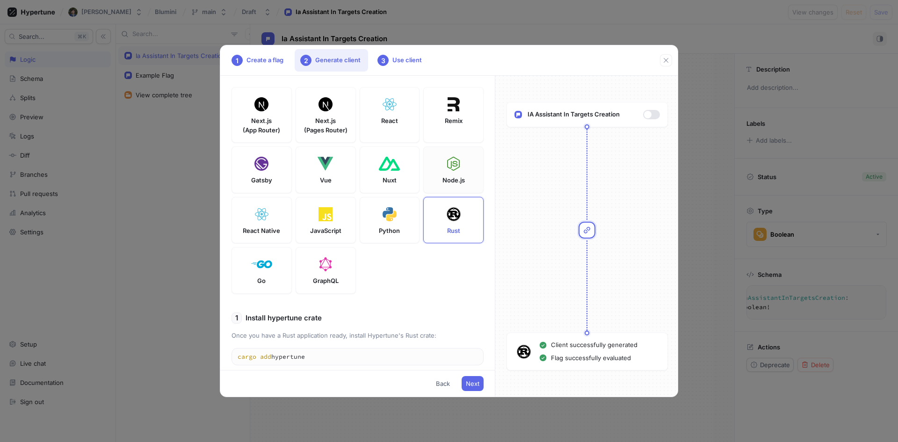
type textarea "HYPERTUNE_TOKEN=U2FsdGVkX19Kss9uYsVwFJr3gISKW6Q9vZbWL+b4neI= HYPERTUNE_OUTPUT_D…"
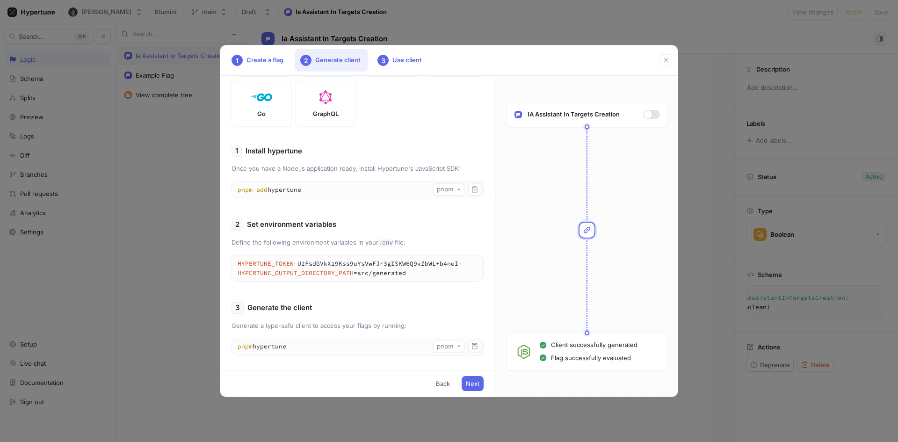
scroll to position [180, 0]
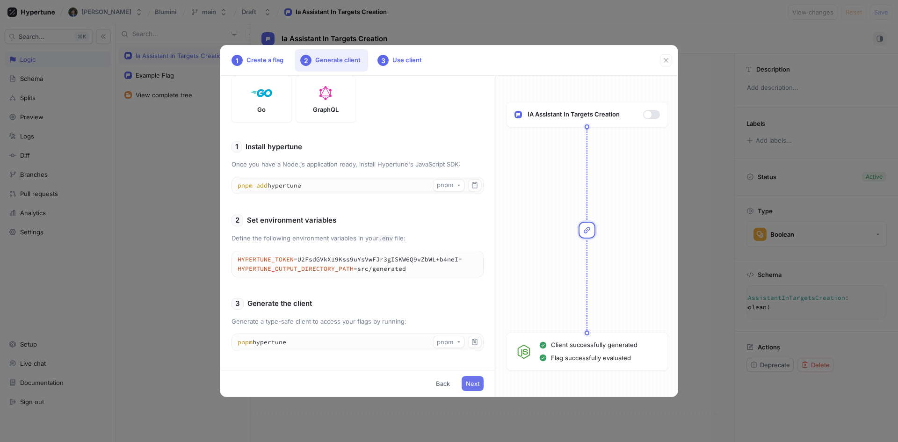
click at [468, 383] on span "Next" at bounding box center [473, 384] width 14 height 6
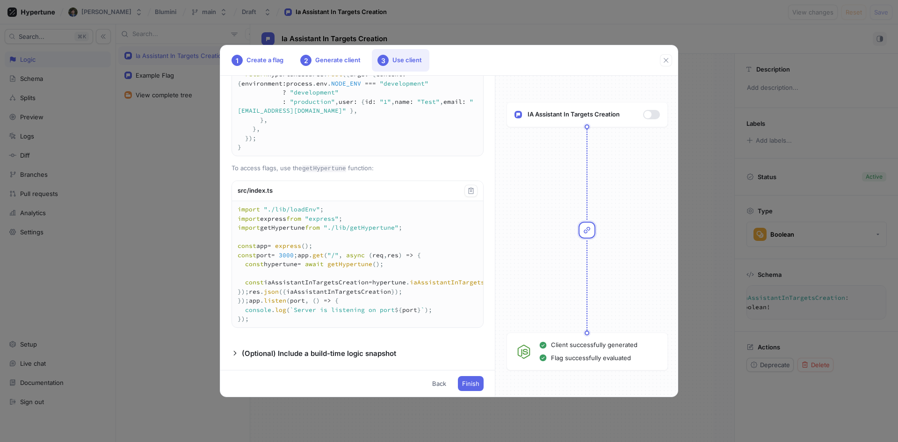
scroll to position [0, 0]
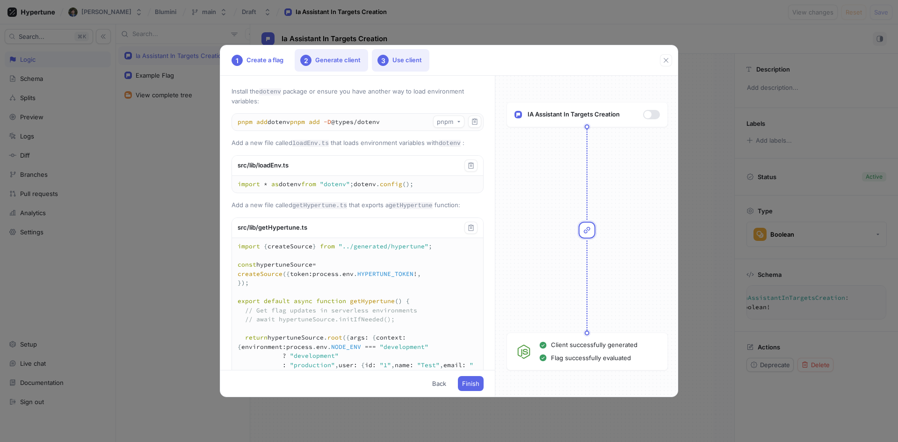
click at [309, 65] on div "2" at bounding box center [305, 60] width 11 height 11
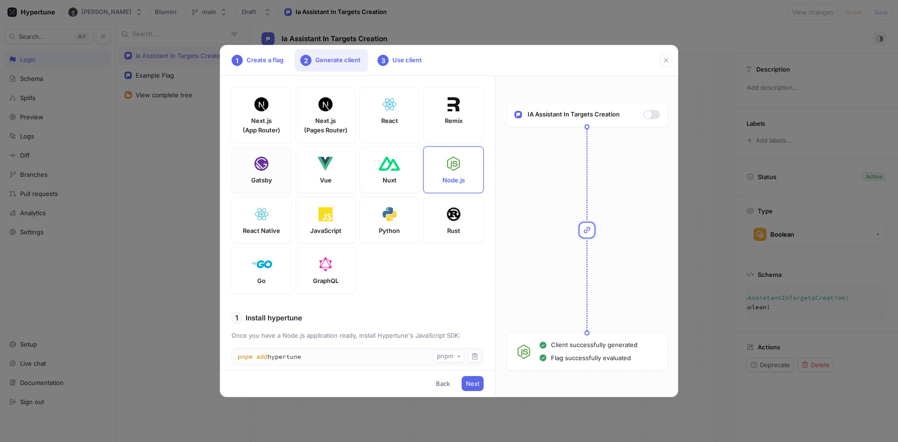
drag, startPoint x: 263, startPoint y: 121, endPoint x: 286, endPoint y: 174, distance: 57.6
click at [262, 121] on p "Next.js (App Router)" at bounding box center [261, 125] width 37 height 18
type textarea "pnpm add hypertune server-only"
type textarea "NEXT_PUBLIC_HYPERTUNE_TOKEN=U2FsdGVkX19Kss9uYsVwFJr3gISKW6Q9vZbWL+b4neI= HYPERT…"
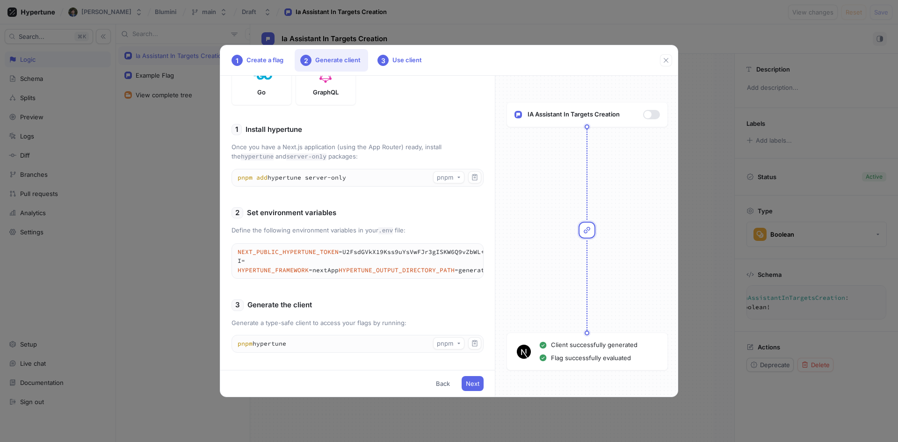
scroll to position [205, 0]
click at [470, 379] on button "Next" at bounding box center [473, 383] width 22 height 15
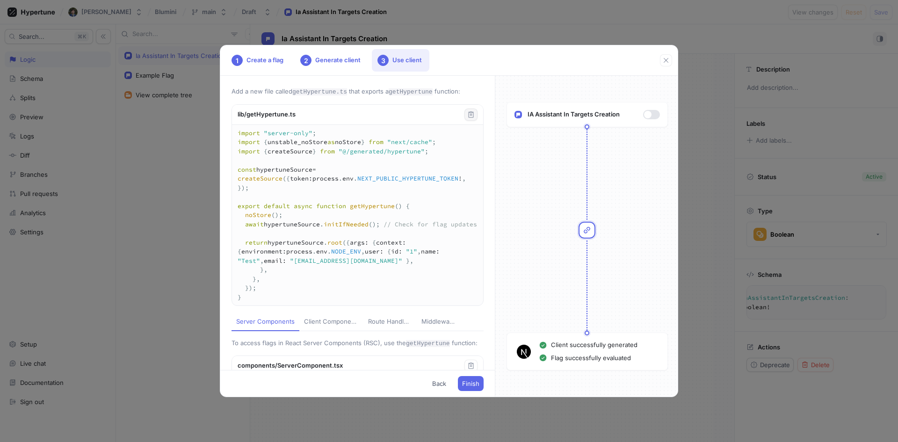
click at [464, 116] on button "button" at bounding box center [470, 114] width 13 height 12
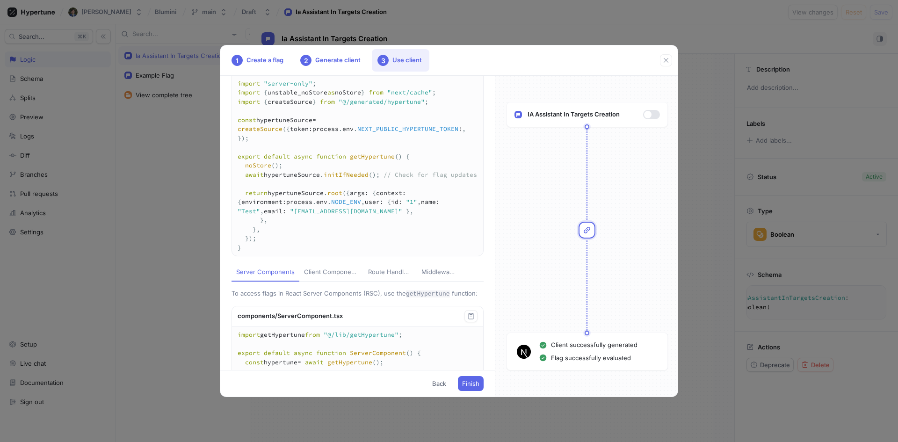
scroll to position [210, 0]
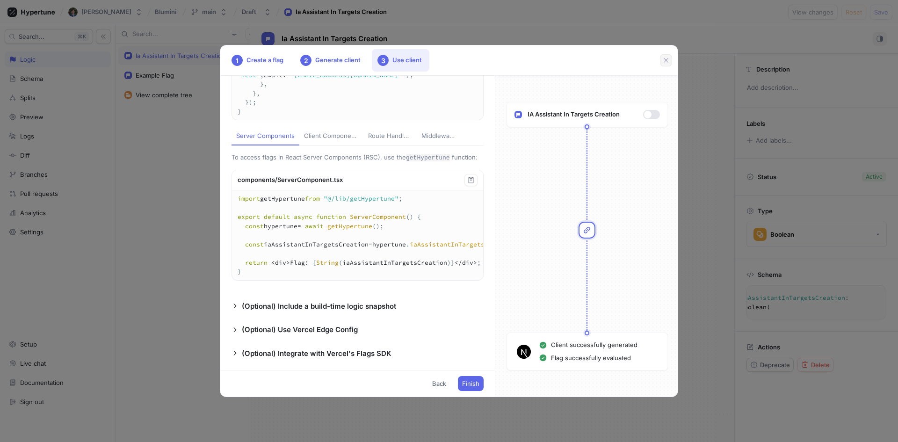
click at [668, 64] on icon "button" at bounding box center [665, 60] width 7 height 7
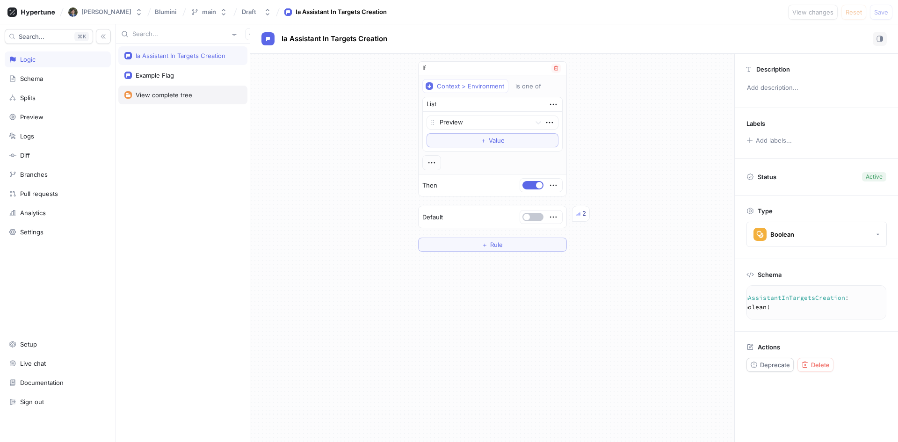
click at [202, 91] on div "View complete tree" at bounding box center [182, 94] width 117 height 7
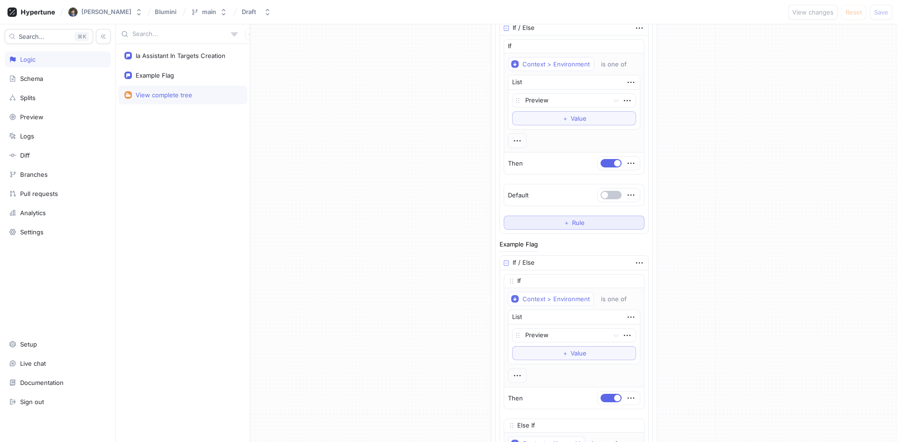
scroll to position [327, 0]
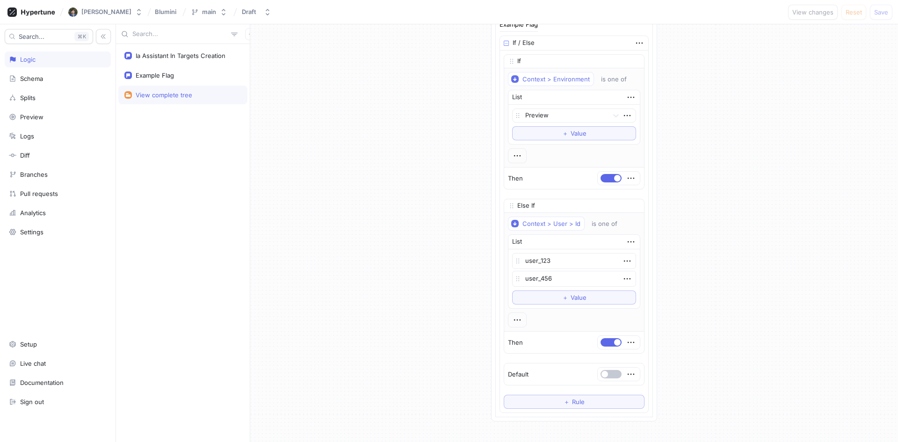
click at [167, 91] on div "View complete tree" at bounding box center [164, 94] width 57 height 7
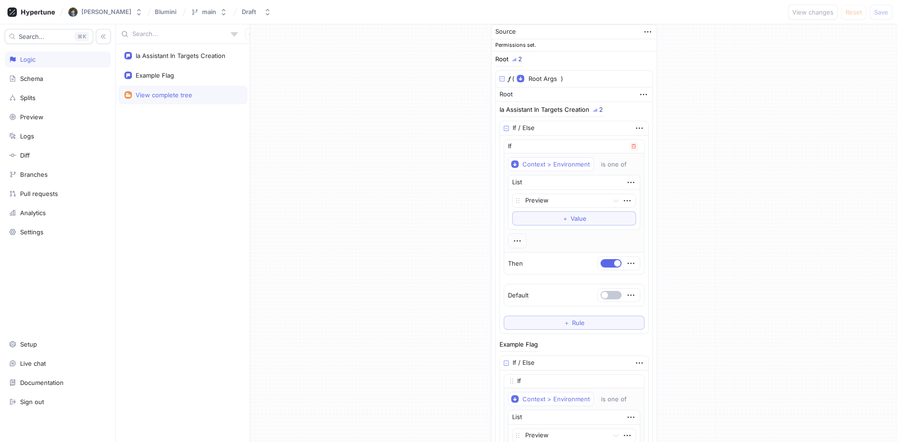
scroll to position [0, 0]
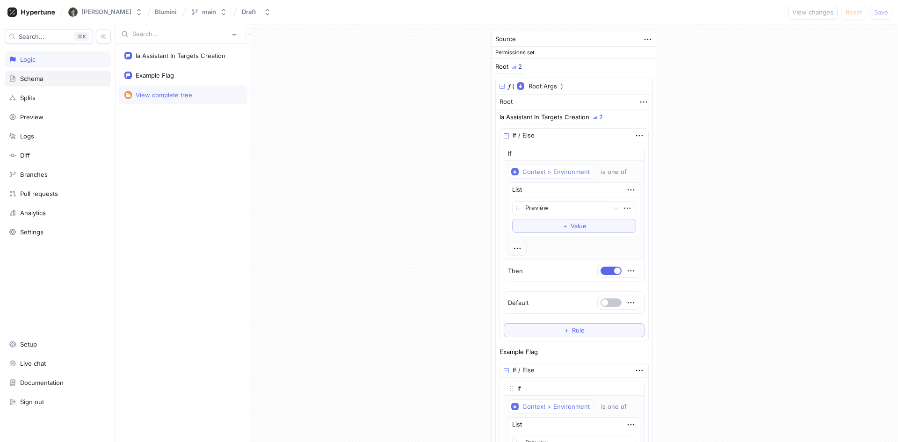
click at [68, 81] on div "Schema" at bounding box center [58, 78] width 98 height 7
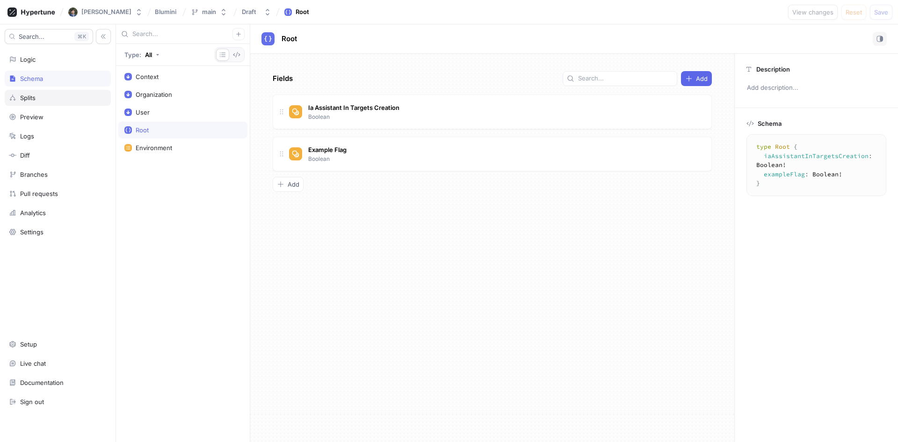
click at [40, 102] on div "Splits" at bounding box center [58, 98] width 106 height 16
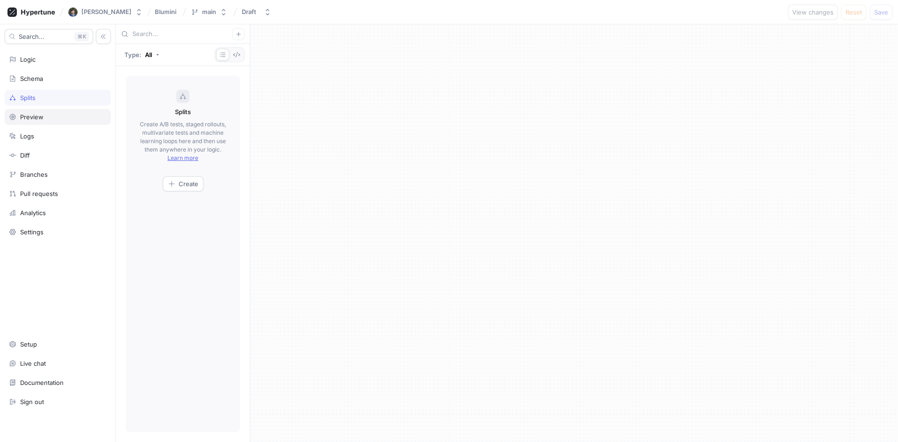
click at [41, 116] on div "Preview" at bounding box center [31, 116] width 23 height 7
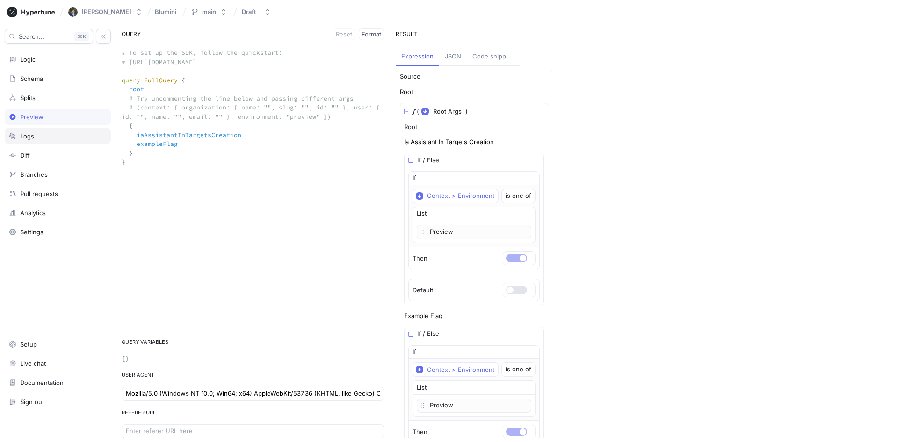
click at [41, 135] on div "Logs" at bounding box center [58, 135] width 98 height 7
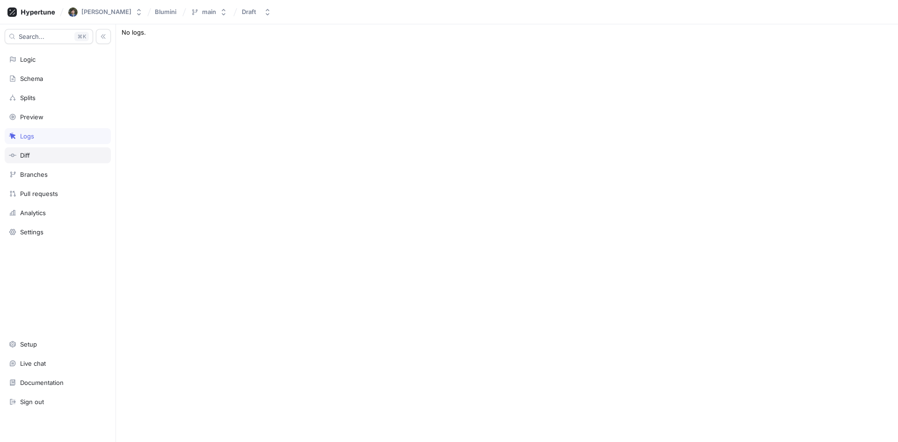
click at [51, 154] on div "Diff" at bounding box center [58, 155] width 98 height 7
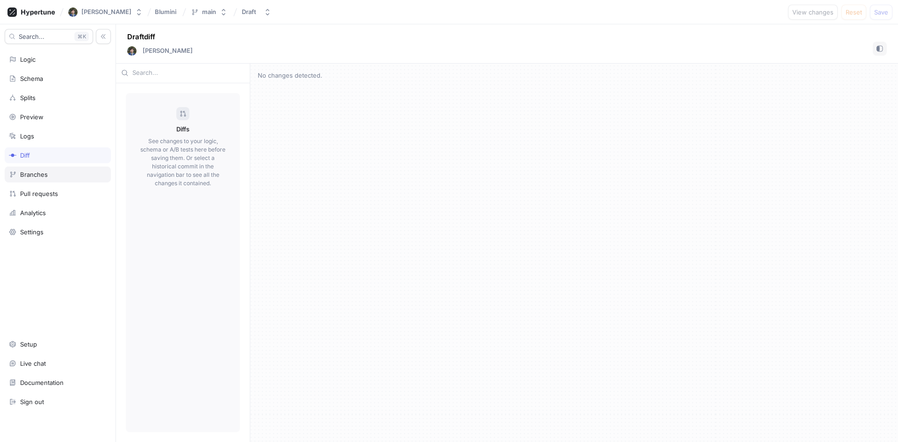
click at [58, 172] on div "Branches" at bounding box center [58, 174] width 98 height 7
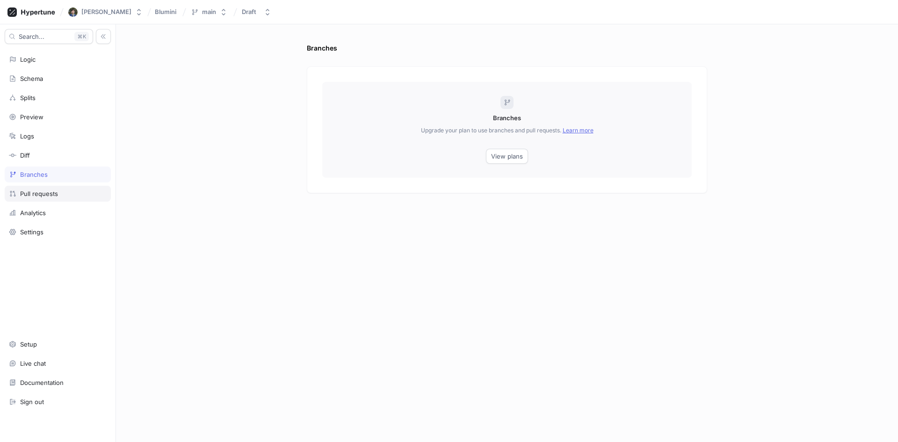
click at [57, 191] on div "Pull requests" at bounding box center [39, 193] width 38 height 7
click at [46, 62] on div "Logic" at bounding box center [58, 59] width 98 height 7
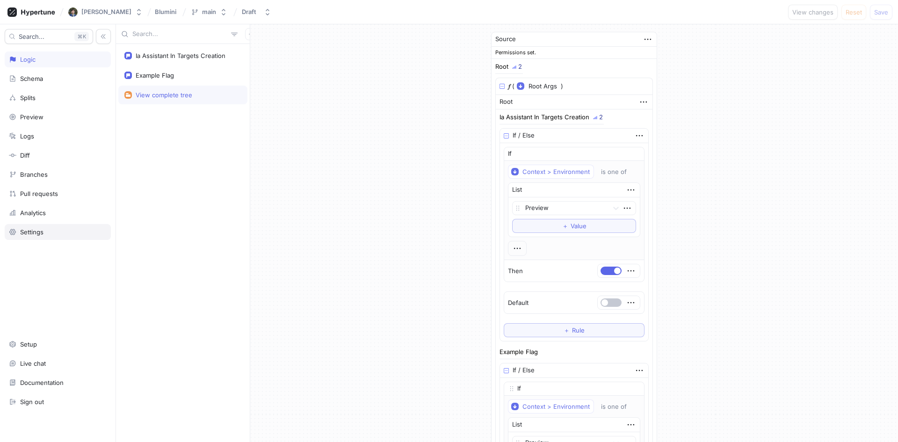
click at [53, 229] on div "Settings" at bounding box center [58, 231] width 98 height 7
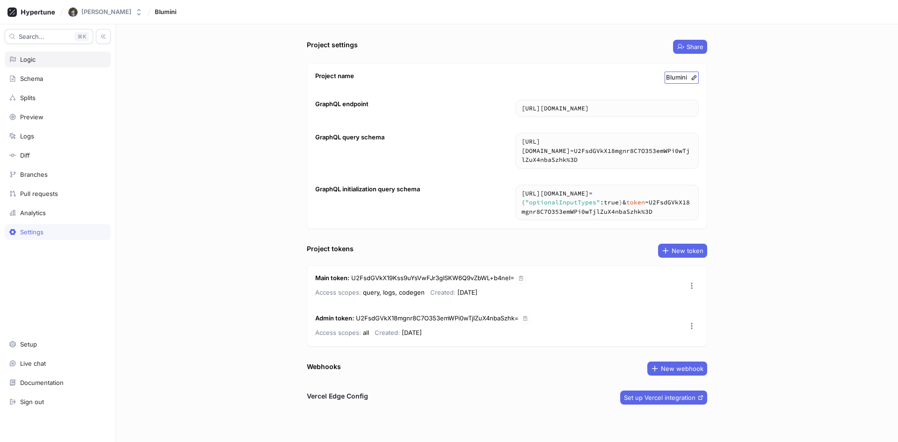
click at [47, 61] on div "Logic" at bounding box center [58, 59] width 98 height 7
type textarea "x"
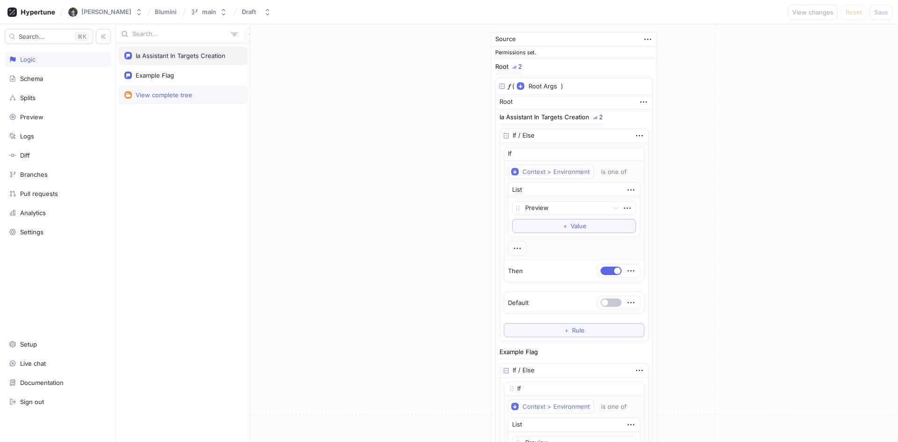
click at [158, 57] on div "Ia Assistant In Targets Creation" at bounding box center [181, 55] width 90 height 7
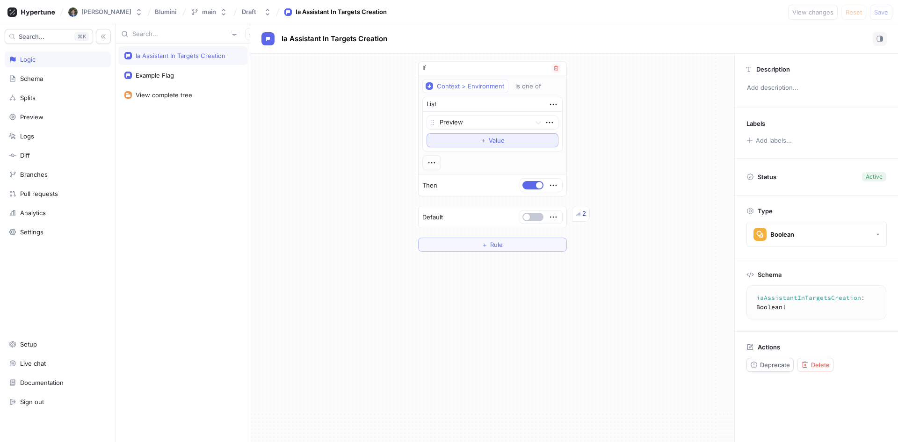
click at [521, 145] on button "＋ Value" at bounding box center [492, 140] width 132 height 14
click at [523, 138] on div at bounding box center [483, 138] width 87 height 11
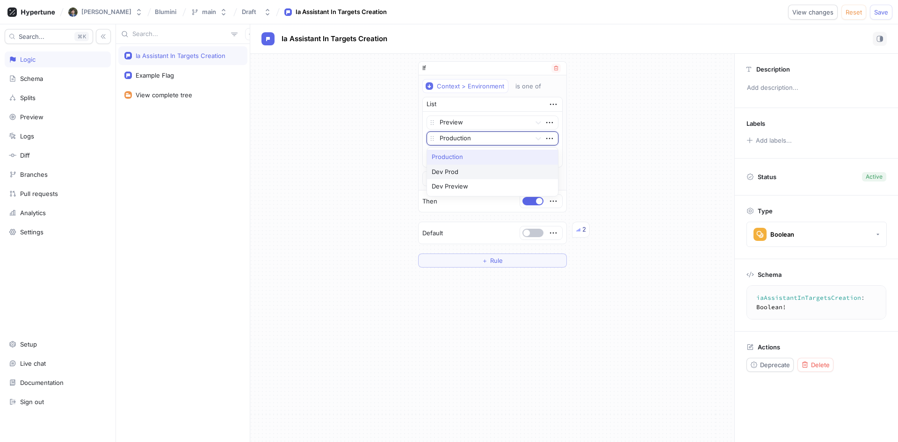
click at [516, 168] on div "Dev Prod" at bounding box center [492, 172] width 131 height 15
click at [487, 154] on div "＋ Value" at bounding box center [492, 156] width 24 height 6
click at [487, 154] on div at bounding box center [483, 154] width 87 height 11
click at [490, 184] on div "Dev Preview" at bounding box center [492, 188] width 131 height 15
click at [638, 144] on div "If Context > Environment is one of List Preview Dev Prod option Dev Preview, se…" at bounding box center [492, 172] width 484 height 237
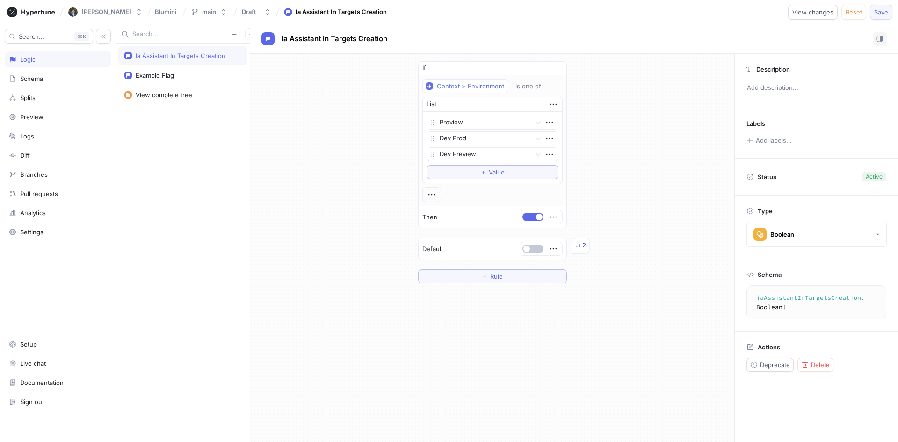
click at [879, 14] on span "Save" at bounding box center [881, 12] width 14 height 6
click at [266, 10] on icon "button" at bounding box center [268, 12] width 4 height 7
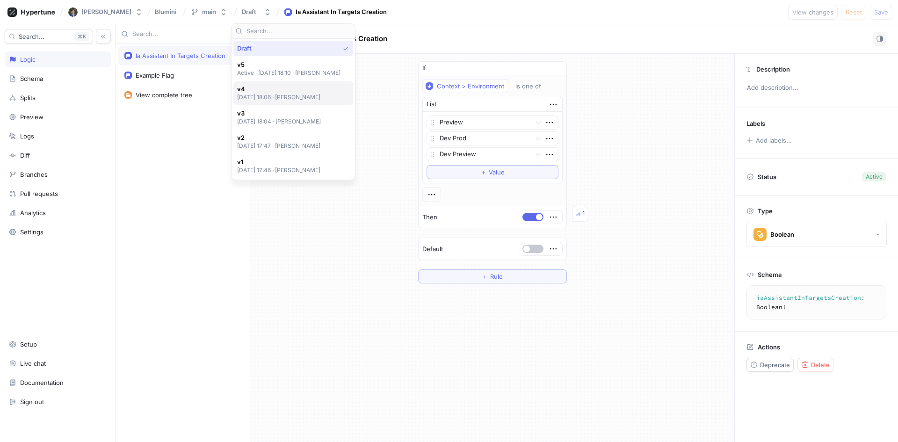
click at [321, 96] on p "2025-08-27 at 18:06 ‧ Melvi Trevisan" at bounding box center [279, 97] width 84 height 8
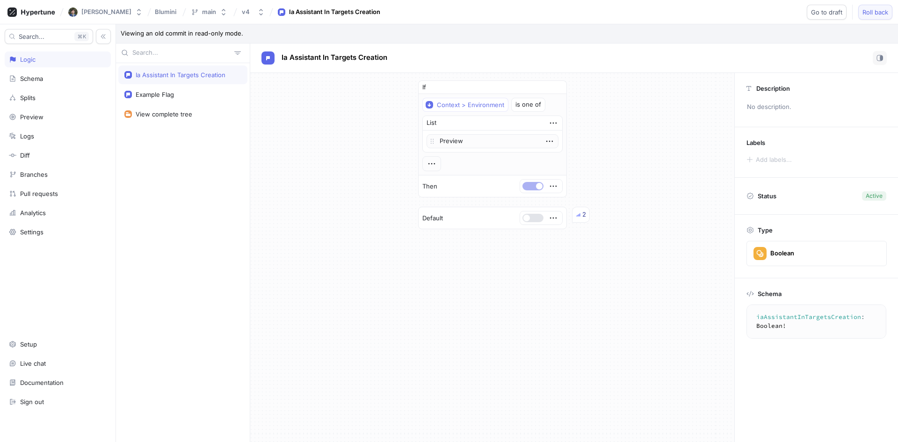
click at [874, 7] on button "Roll back" at bounding box center [875, 12] width 34 height 15
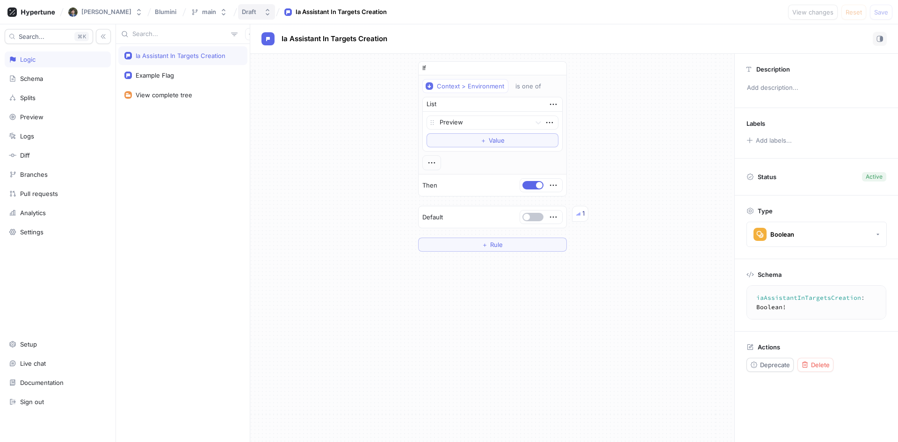
click at [249, 13] on div "Draft" at bounding box center [249, 12] width 14 height 8
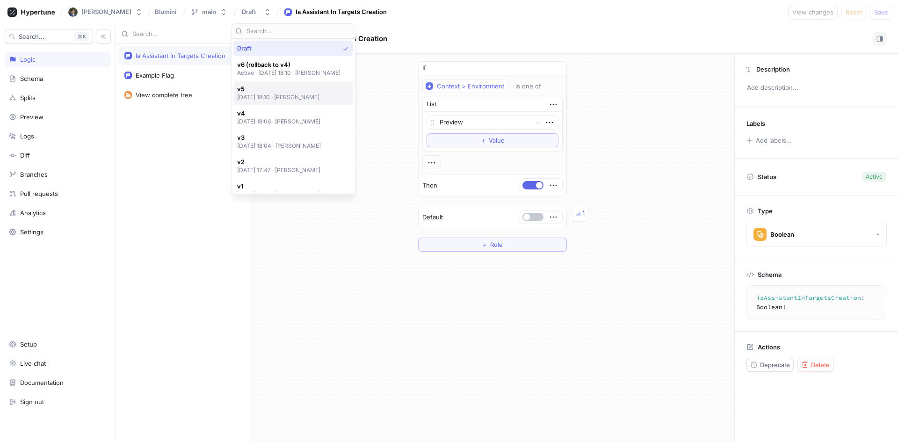
click at [318, 88] on span "v5" at bounding box center [278, 89] width 83 height 8
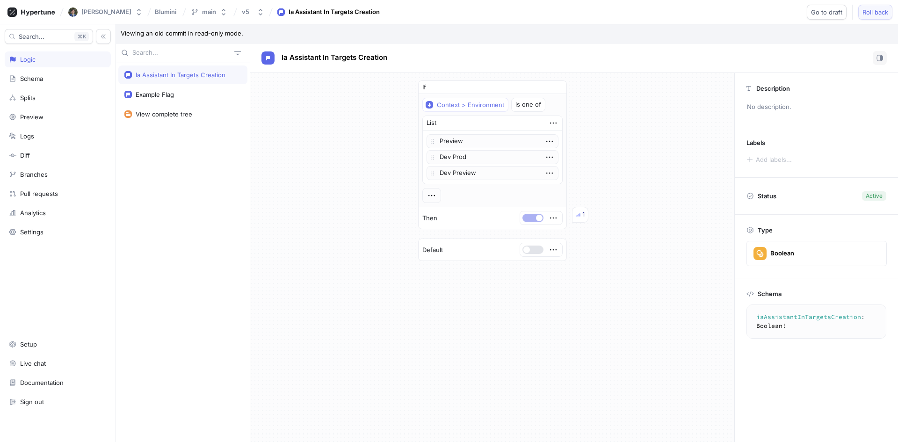
click at [870, 13] on span "Roll back" at bounding box center [875, 12] width 26 height 6
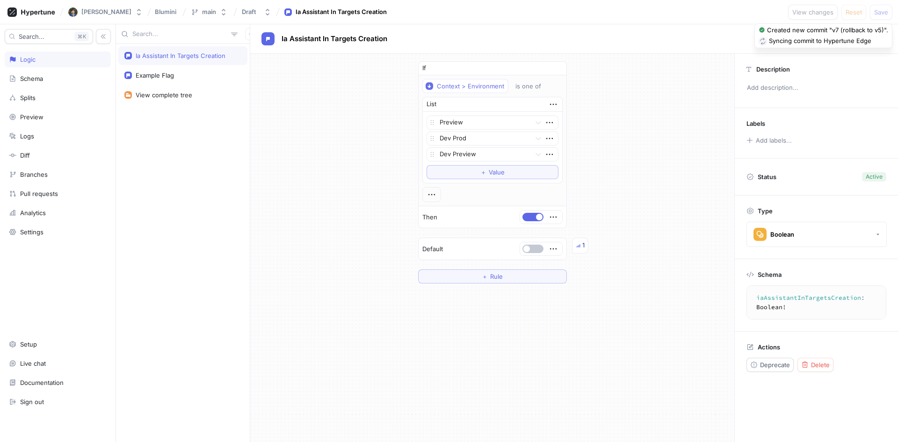
click at [57, 59] on div "Logic" at bounding box center [58, 59] width 98 height 7
click at [102, 12] on div "[PERSON_NAME]" at bounding box center [106, 12] width 50 height 8
click at [106, 91] on span "New team" at bounding box center [125, 92] width 87 height 8
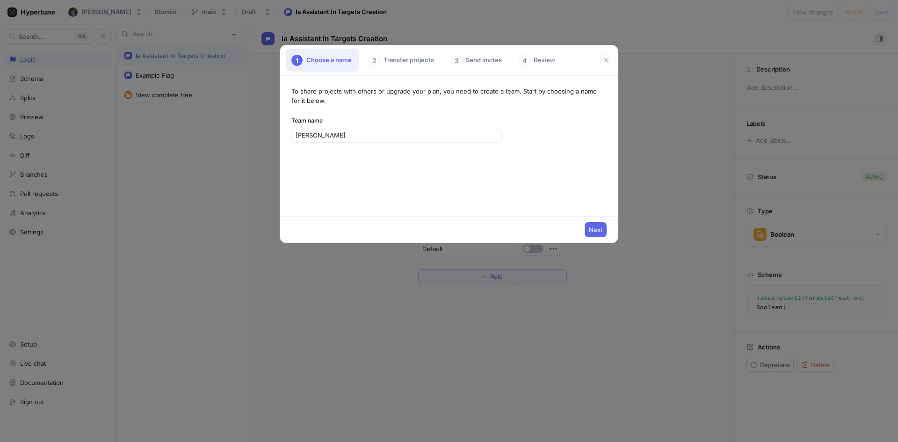
type input "Blumini"
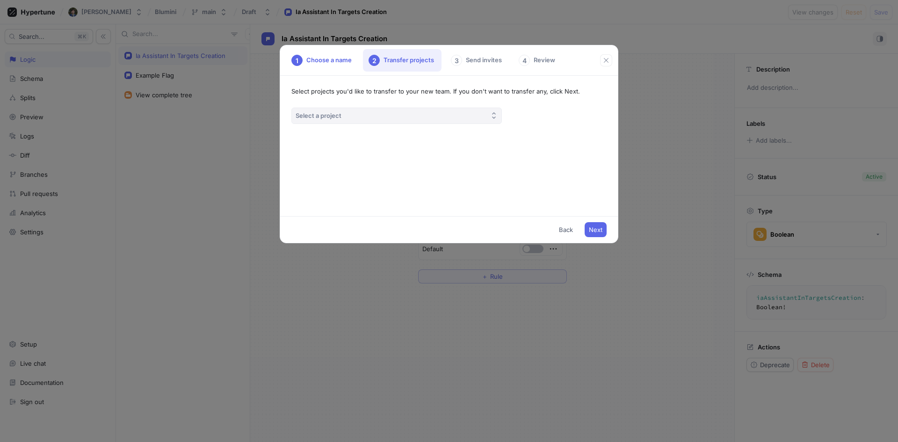
click at [446, 116] on button "Select a project" at bounding box center [396, 116] width 210 height 16
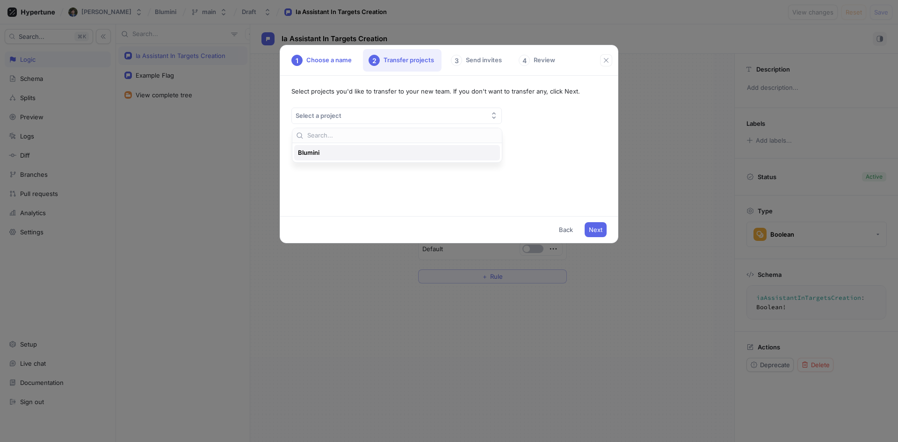
click at [419, 146] on div "Blumini" at bounding box center [397, 152] width 206 height 15
click at [593, 227] on span "Next" at bounding box center [596, 230] width 14 height 6
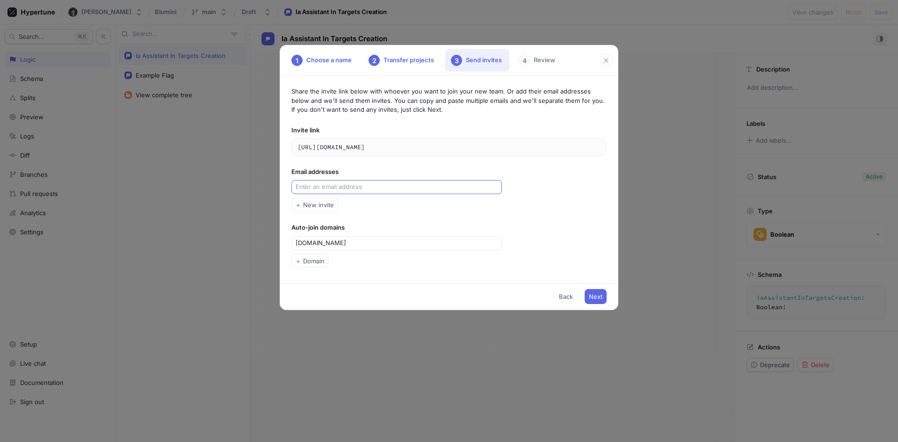
click at [365, 187] on input "text" at bounding box center [398, 186] width 204 height 9
type input "[EMAIL_ADDRESS][DOMAIN_NAME]"
click at [328, 204] on span "＋ New invite" at bounding box center [314, 205] width 39 height 6
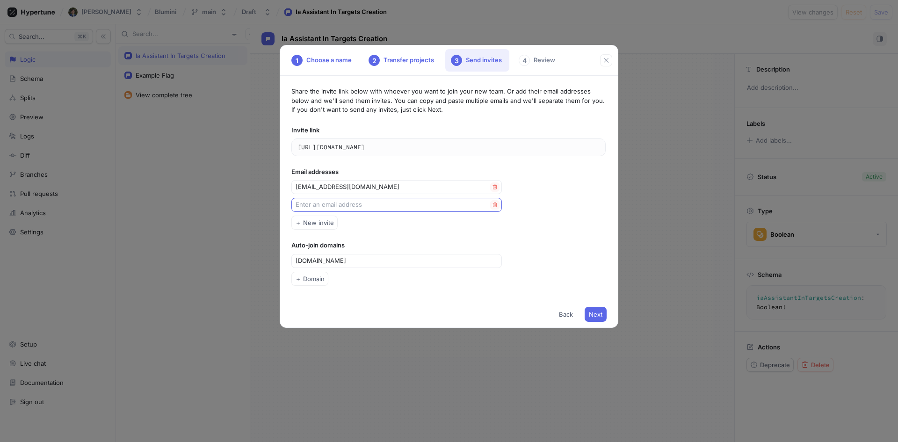
click at [391, 208] on input "text" at bounding box center [393, 204] width 195 height 9
type input "[EMAIL_ADDRESS][DOMAIN_NAME]"
click at [595, 311] on span "Next" at bounding box center [596, 314] width 14 height 6
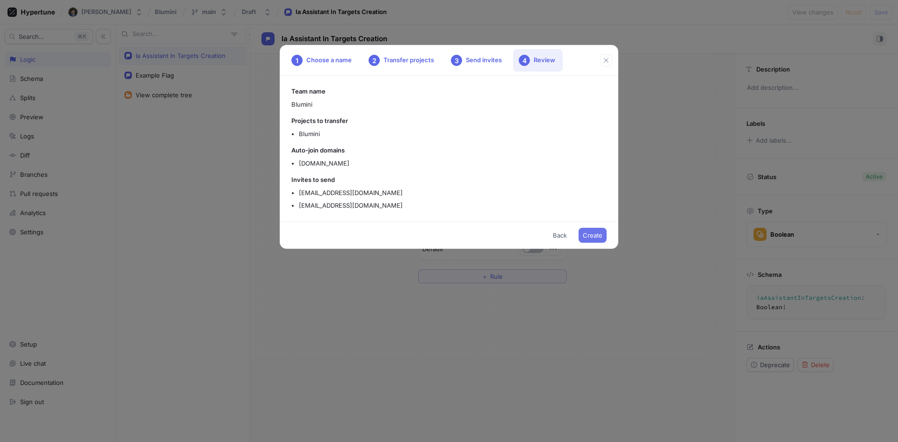
click at [601, 235] on span "Create" at bounding box center [593, 235] width 20 height 6
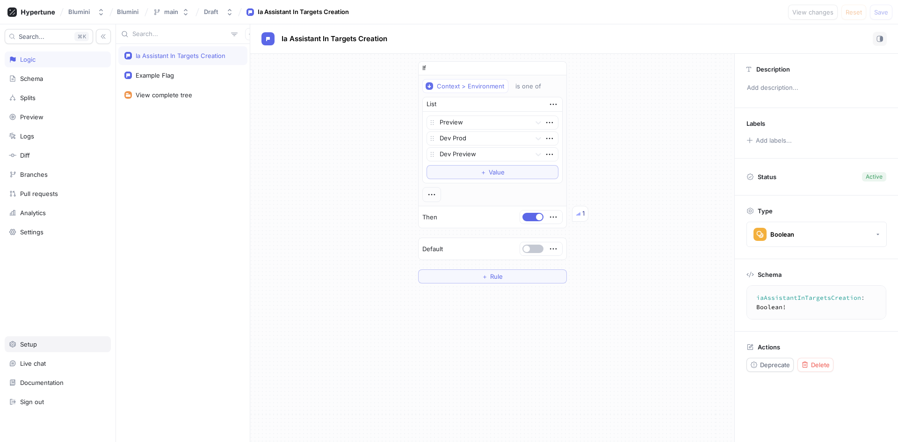
click at [71, 348] on div "Setup" at bounding box center [58, 344] width 106 height 16
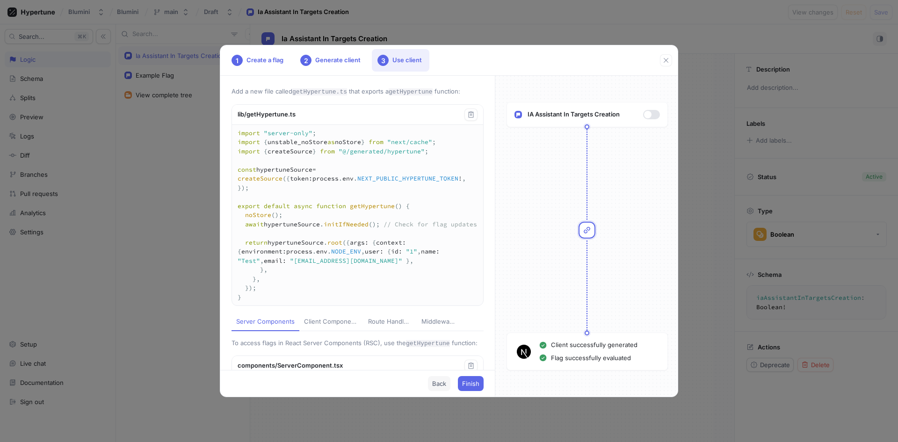
click at [432, 386] on span "Back" at bounding box center [439, 384] width 14 height 6
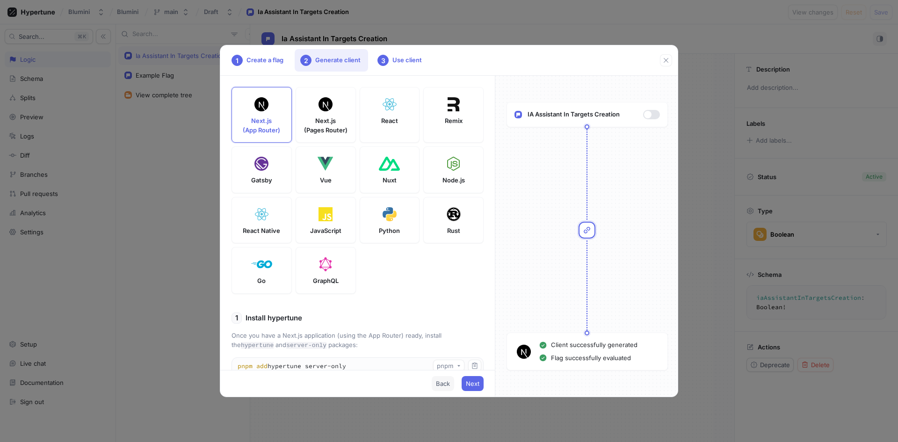
click at [442, 385] on span "Back" at bounding box center [443, 384] width 14 height 6
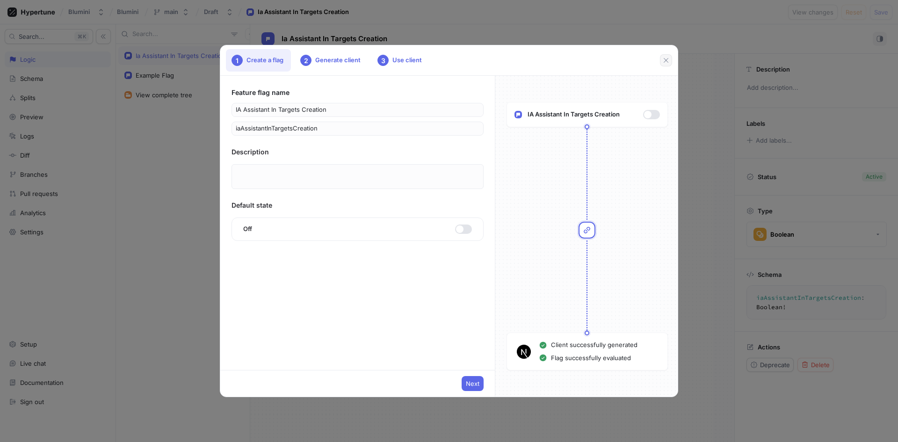
click at [668, 64] on icon "button" at bounding box center [665, 60] width 7 height 7
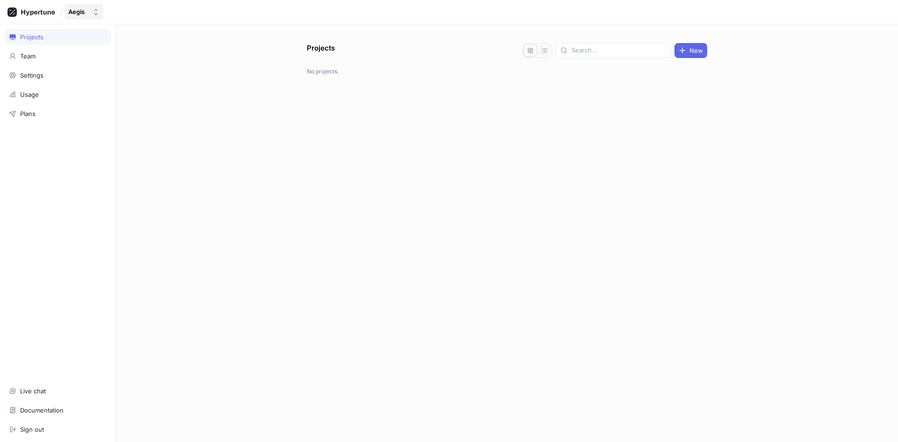
click at [75, 12] on div "Aegis" at bounding box center [76, 12] width 16 height 8
click at [226, 107] on div "Projects New No projects." at bounding box center [507, 233] width 782 height 418
click at [82, 14] on div "Aegis" at bounding box center [76, 12] width 16 height 8
click at [88, 60] on span "Blumini" at bounding box center [126, 64] width 85 height 8
click at [361, 76] on p "Blumini" at bounding box center [407, 80] width 136 height 9
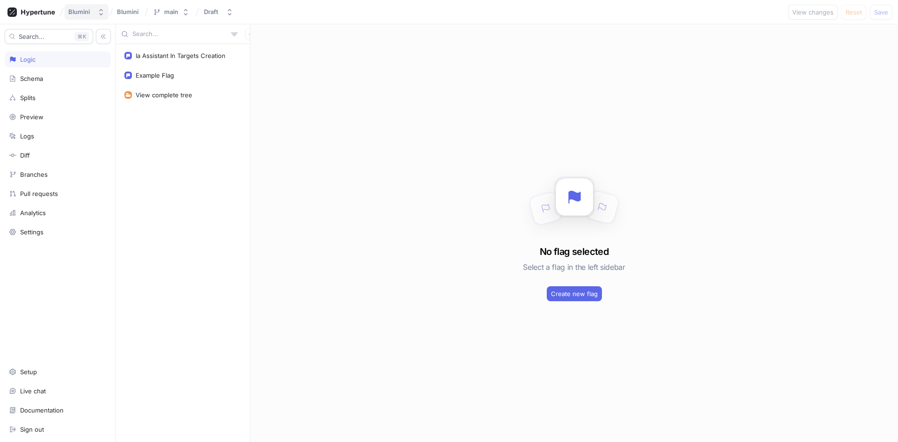
click at [79, 14] on div "Blumini" at bounding box center [79, 12] width 22 height 8
click at [110, 86] on span "Aegis" at bounding box center [126, 82] width 85 height 8
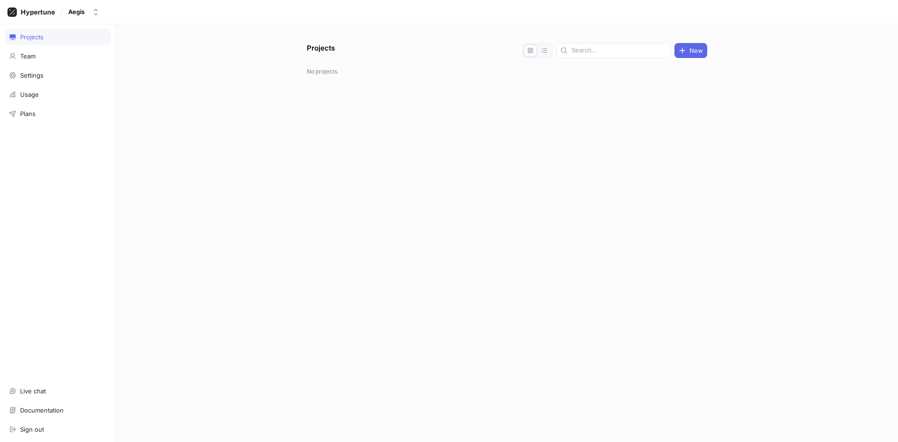
click at [102, 16] on button "Aegis" at bounding box center [84, 11] width 39 height 15
click at [81, 154] on div "Projects Team Settings Usage Plans Live chat Documentation Sign out" at bounding box center [58, 233] width 116 height 418
click at [79, 12] on div "Aegis" at bounding box center [76, 12] width 16 height 8
click at [31, 77] on div "Settings" at bounding box center [31, 75] width 23 height 7
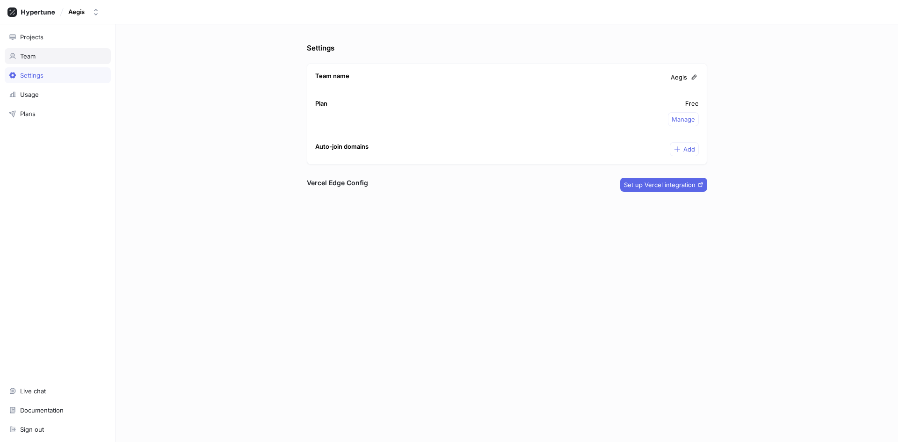
click at [43, 64] on div "Team" at bounding box center [58, 56] width 106 height 16
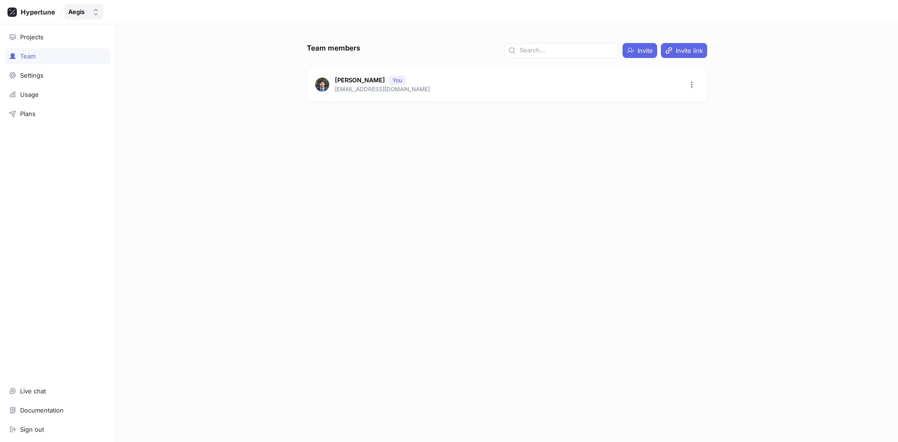
click at [90, 6] on button "Aegis" at bounding box center [84, 11] width 39 height 15
click at [108, 68] on div "Blumini" at bounding box center [120, 63] width 98 height 9
click at [72, 72] on div "Settings" at bounding box center [58, 75] width 98 height 7
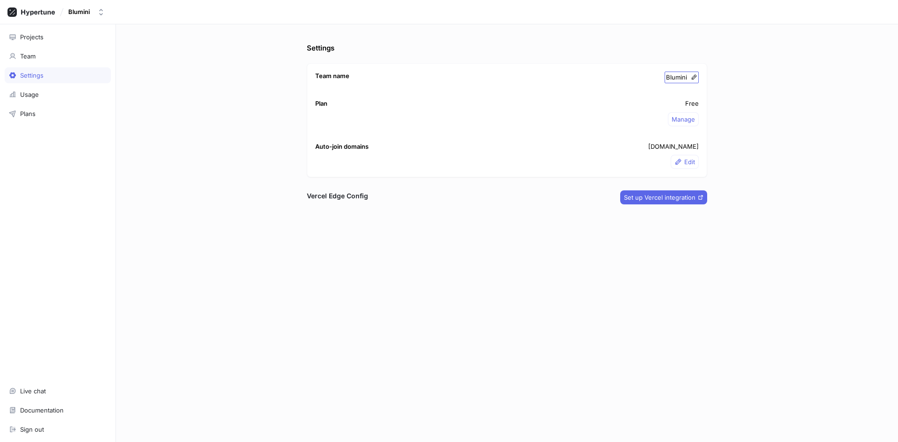
click at [689, 77] on div "Blumini" at bounding box center [681, 77] width 31 height 9
type input "Aegis"
click at [82, 11] on div "Aegis" at bounding box center [76, 12] width 16 height 8
click at [103, 75] on div "Aegis" at bounding box center [122, 81] width 110 height 17
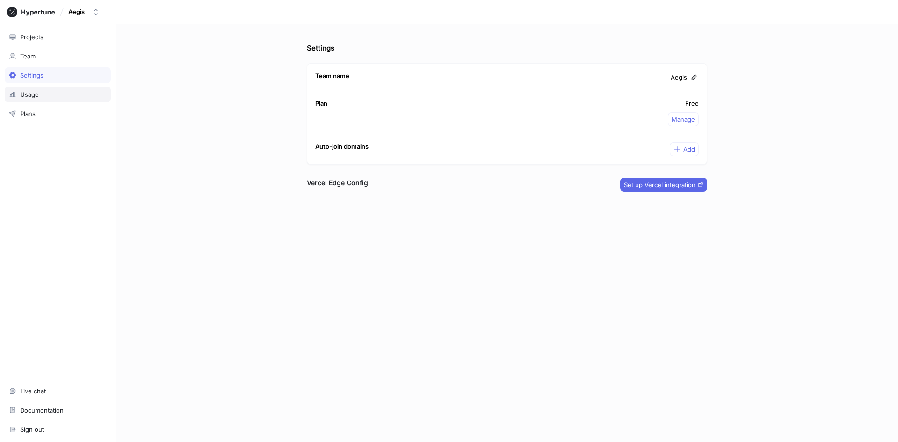
click at [69, 95] on div "Usage" at bounding box center [58, 94] width 98 height 7
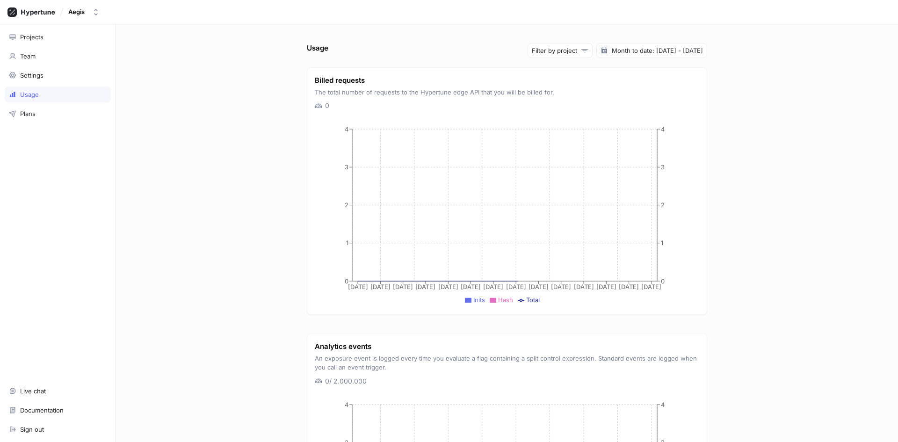
click at [82, 66] on div "Projects Team Settings Usage Plans Live chat Documentation Sign out" at bounding box center [58, 233] width 116 height 418
click at [79, 50] on div "Team" at bounding box center [58, 56] width 106 height 16
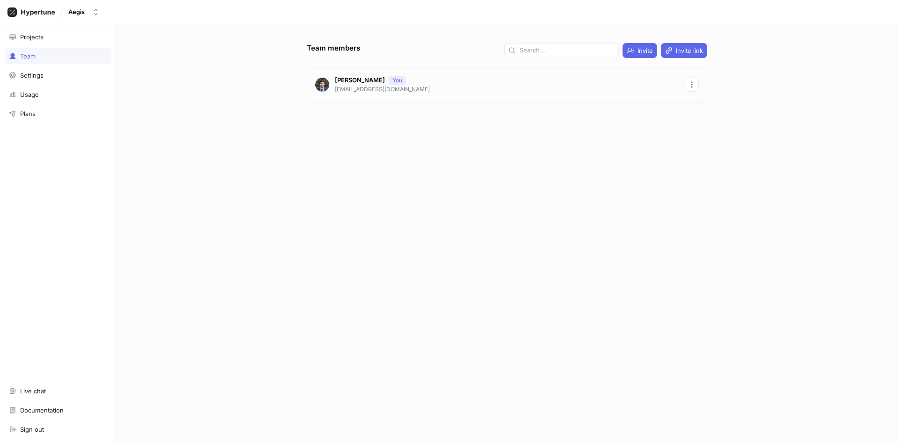
click at [691, 86] on icon "button" at bounding box center [691, 84] width 7 height 7
click at [703, 118] on p "Leave" at bounding box center [709, 119] width 17 height 9
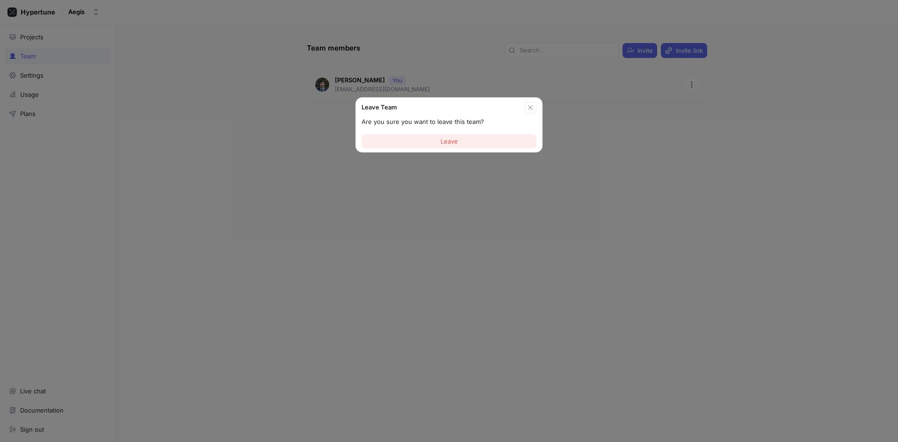
click at [504, 137] on button "Leave" at bounding box center [448, 141] width 175 height 14
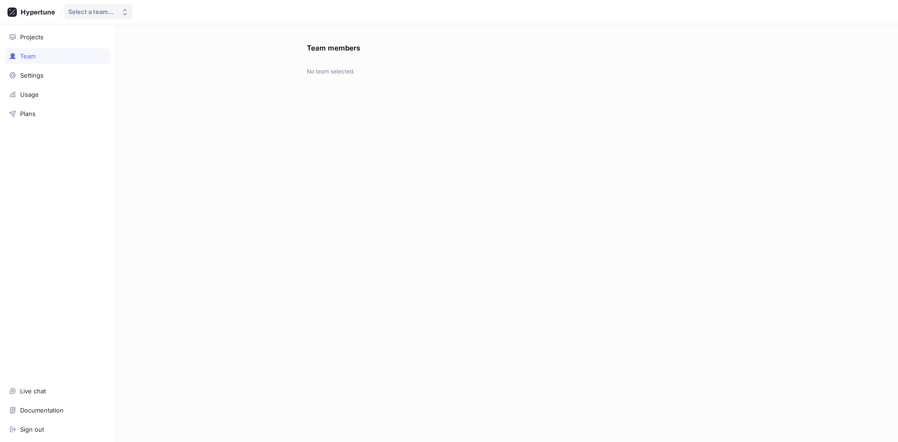
drag, startPoint x: 107, startPoint y: 13, endPoint x: 102, endPoint y: 15, distance: 5.2
click at [103, 15] on div "Select a team..." at bounding box center [90, 12] width 45 height 8
click at [79, 65] on div at bounding box center [75, 63] width 9 height 9
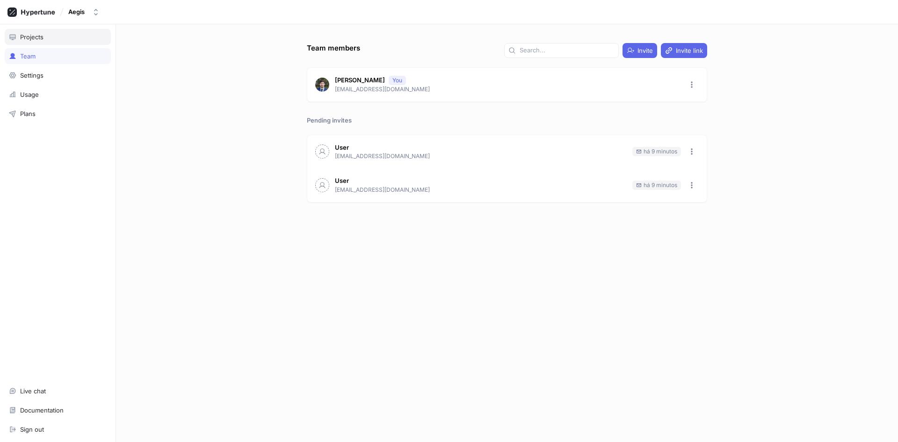
click at [32, 32] on div "Projects" at bounding box center [58, 37] width 106 height 16
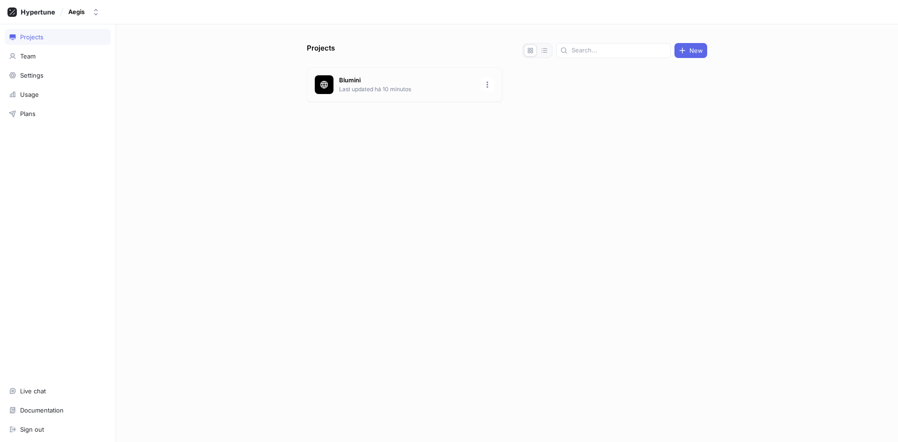
click at [376, 74] on div "[PERSON_NAME] Last updated há 10 minutos" at bounding box center [404, 84] width 195 height 35
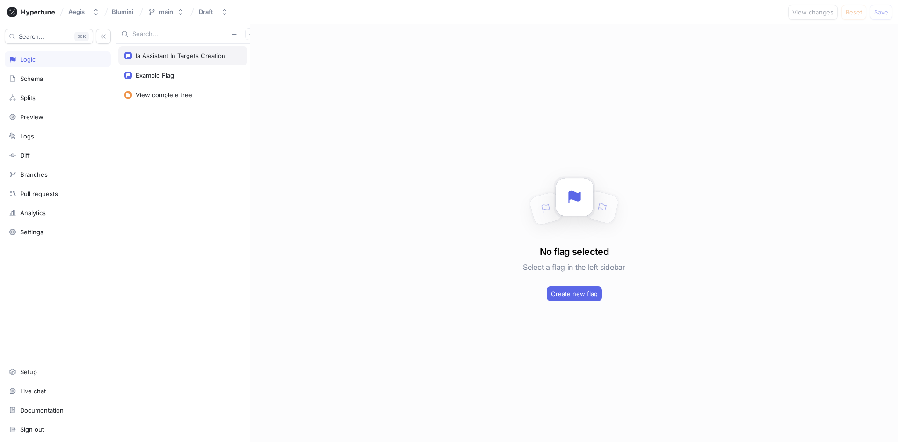
click at [226, 58] on div "Ia Assistant In Targets Creation" at bounding box center [182, 55] width 117 height 7
